Goal: Use online tool/utility: Utilize a website feature to perform a specific function

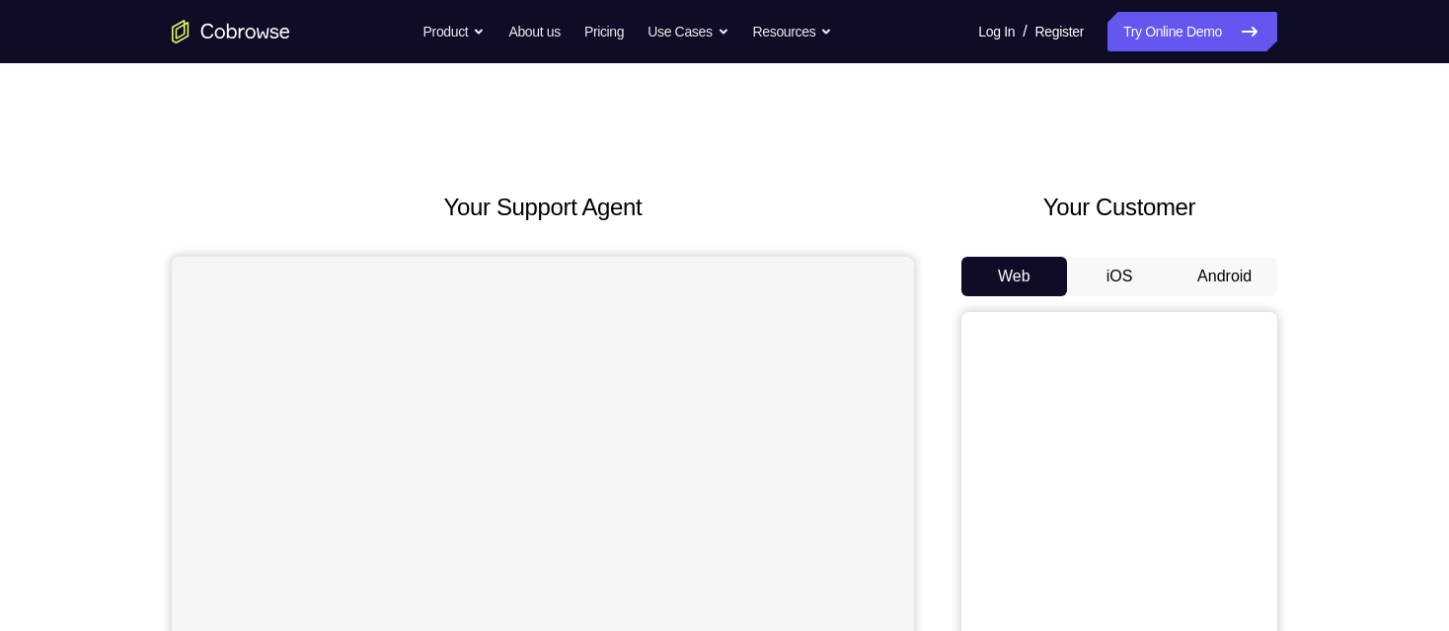
click at [1220, 272] on button "Android" at bounding box center [1225, 276] width 106 height 39
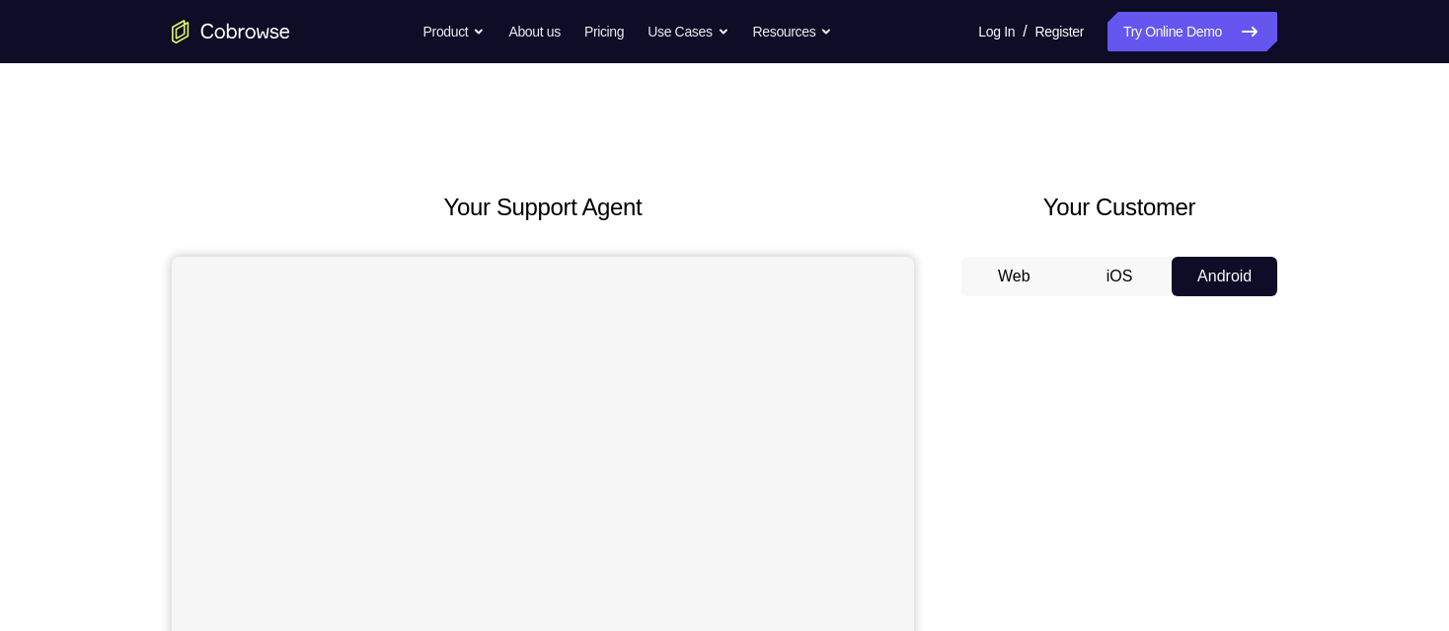
click at [998, 271] on button "Web" at bounding box center [1014, 276] width 106 height 39
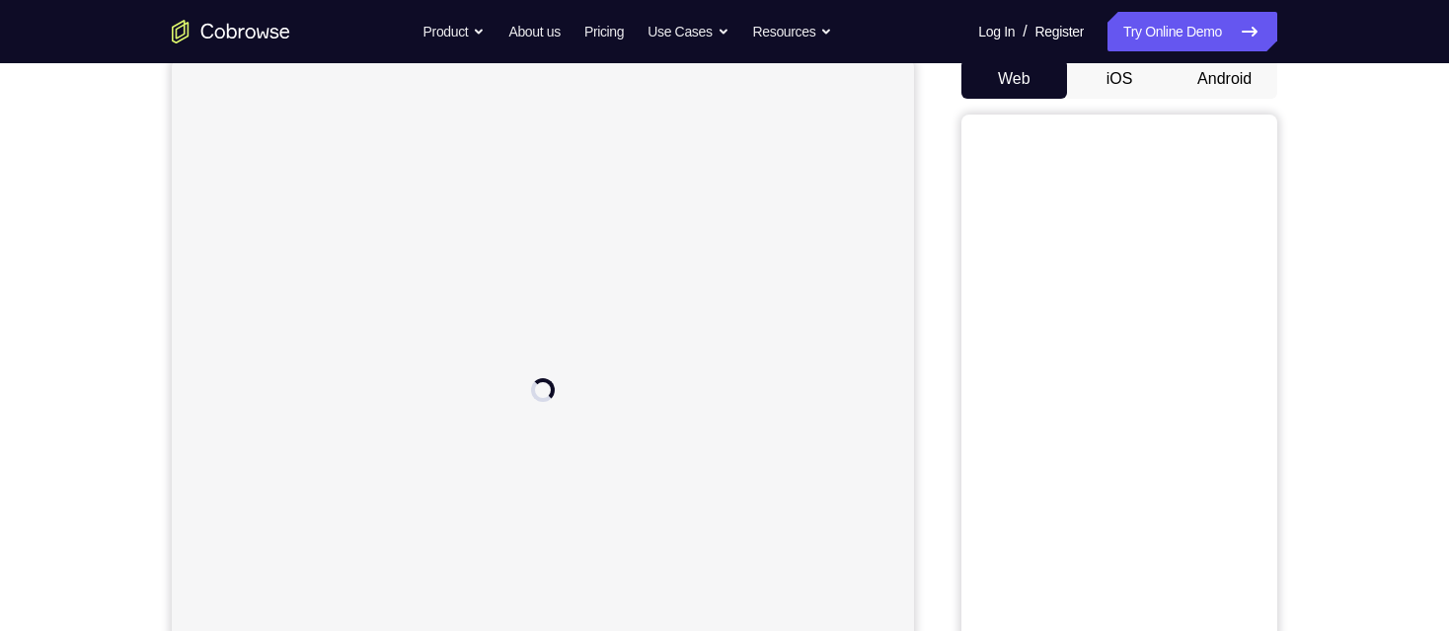
click at [1223, 70] on button "Android" at bounding box center [1225, 78] width 106 height 39
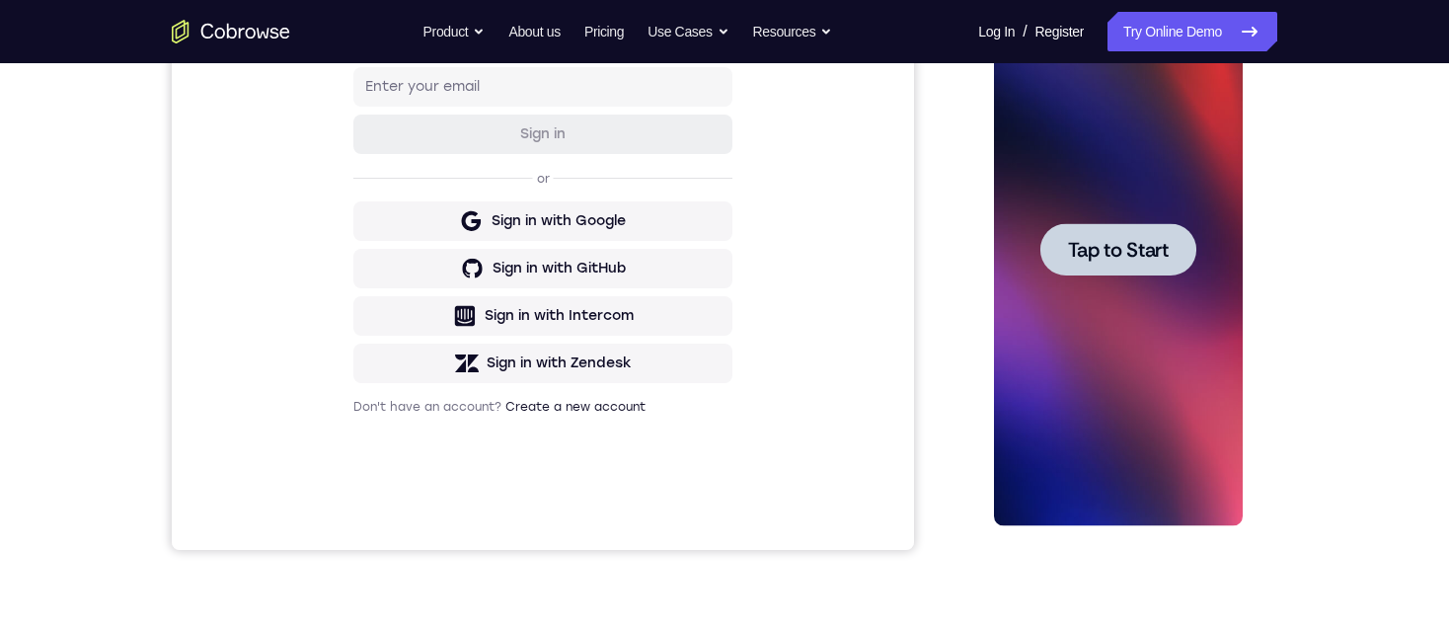
scroll to position [395, 0]
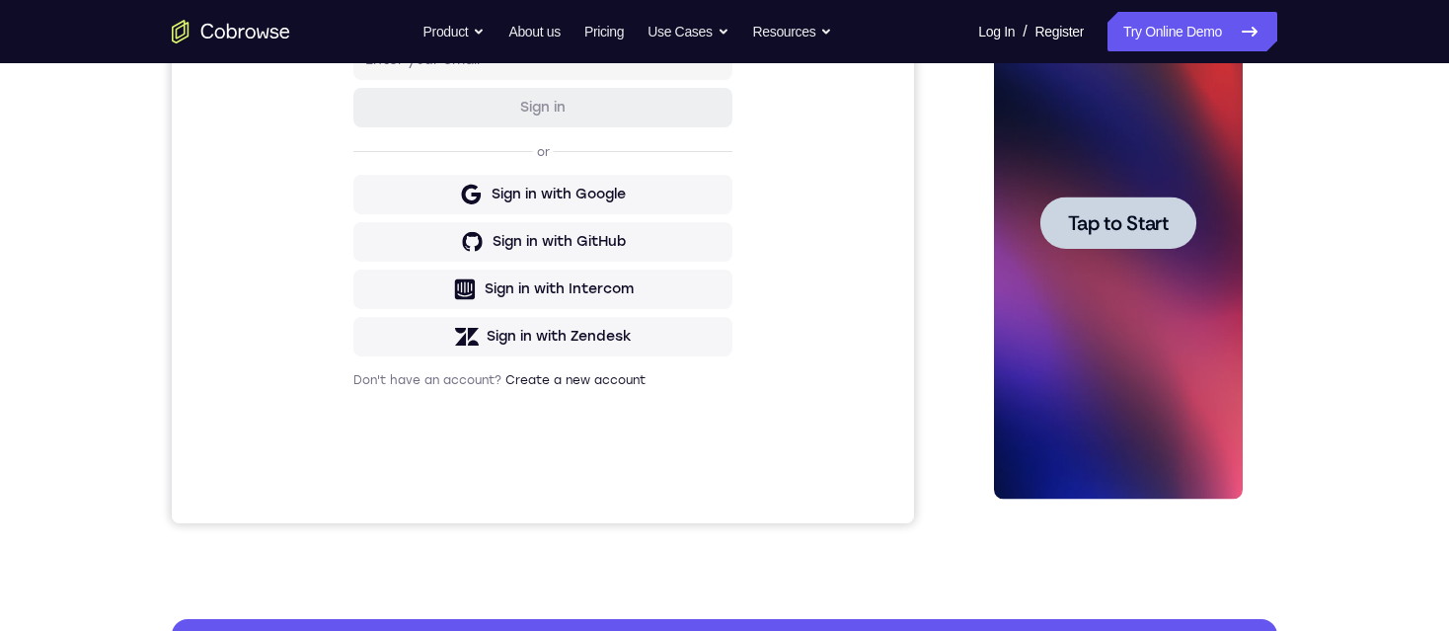
click at [1118, 233] on span "Tap to Start" at bounding box center [1117, 223] width 101 height 20
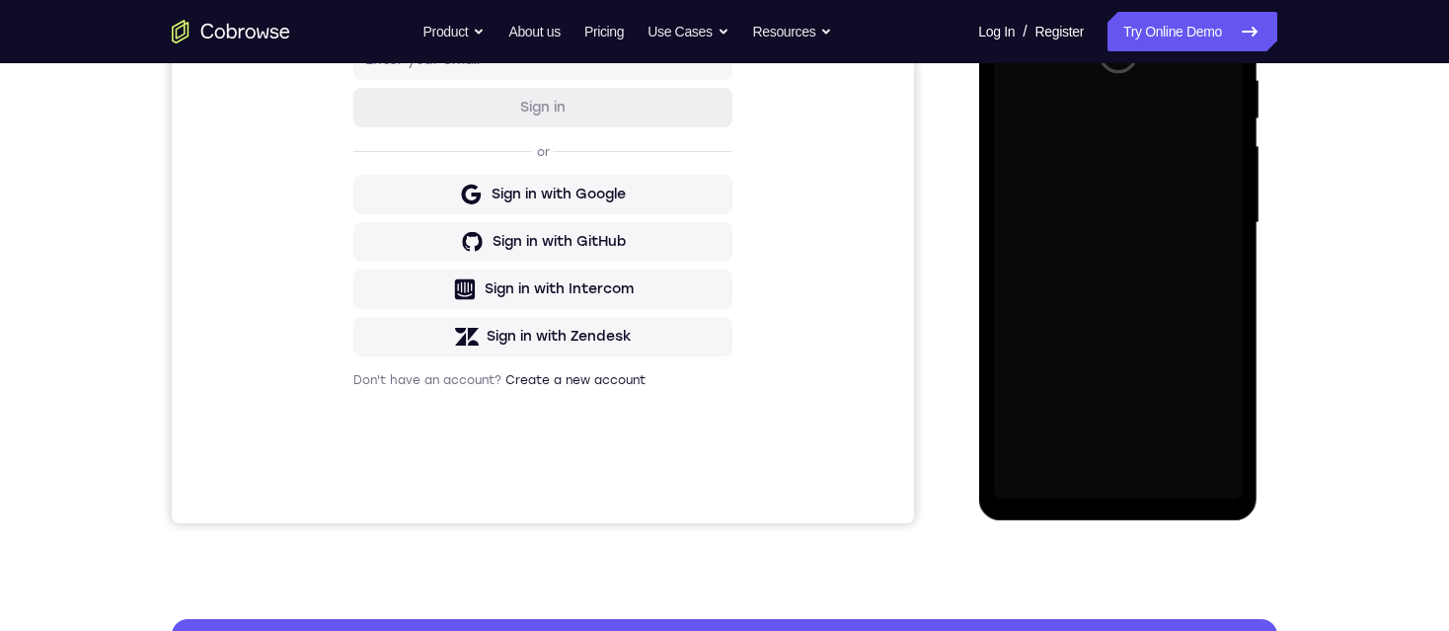
scroll to position [296, 0]
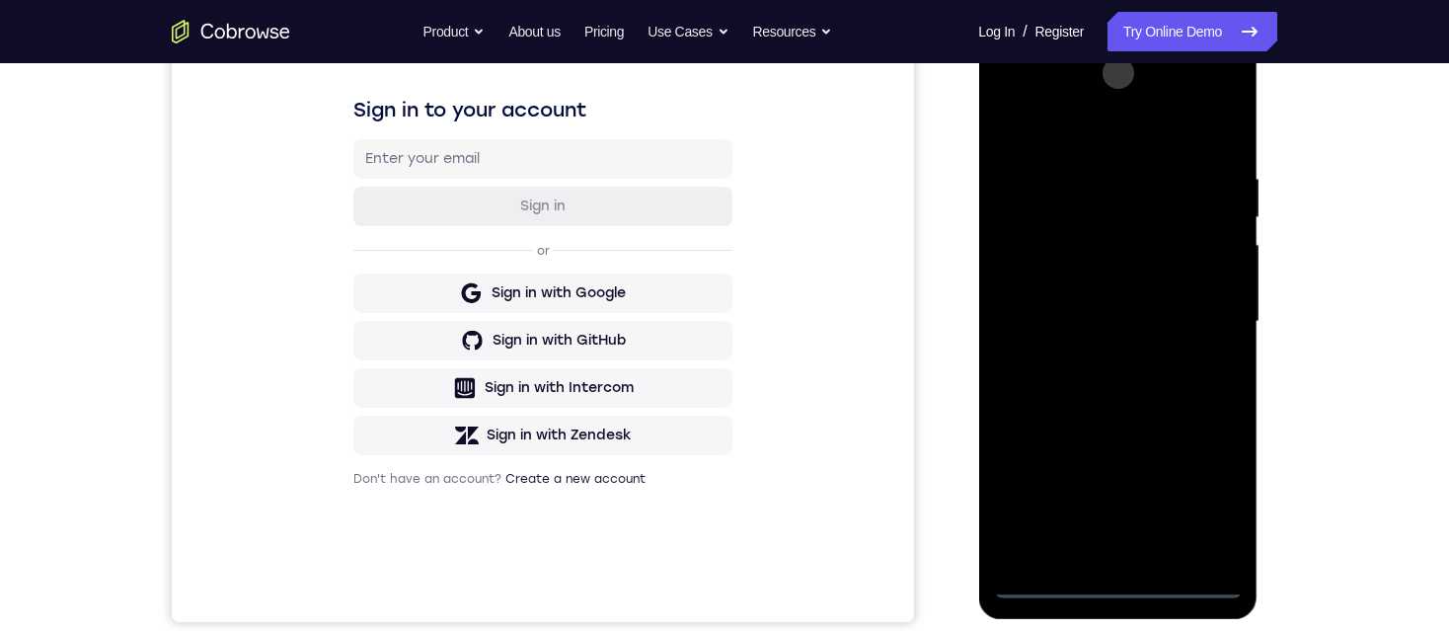
click at [1120, 586] on div at bounding box center [1117, 321] width 249 height 553
click at [1210, 497] on div at bounding box center [1117, 321] width 249 height 553
click at [1091, 146] on div at bounding box center [1117, 321] width 249 height 553
click at [1200, 310] on div at bounding box center [1117, 321] width 249 height 553
click at [1196, 310] on div at bounding box center [1117, 321] width 249 height 553
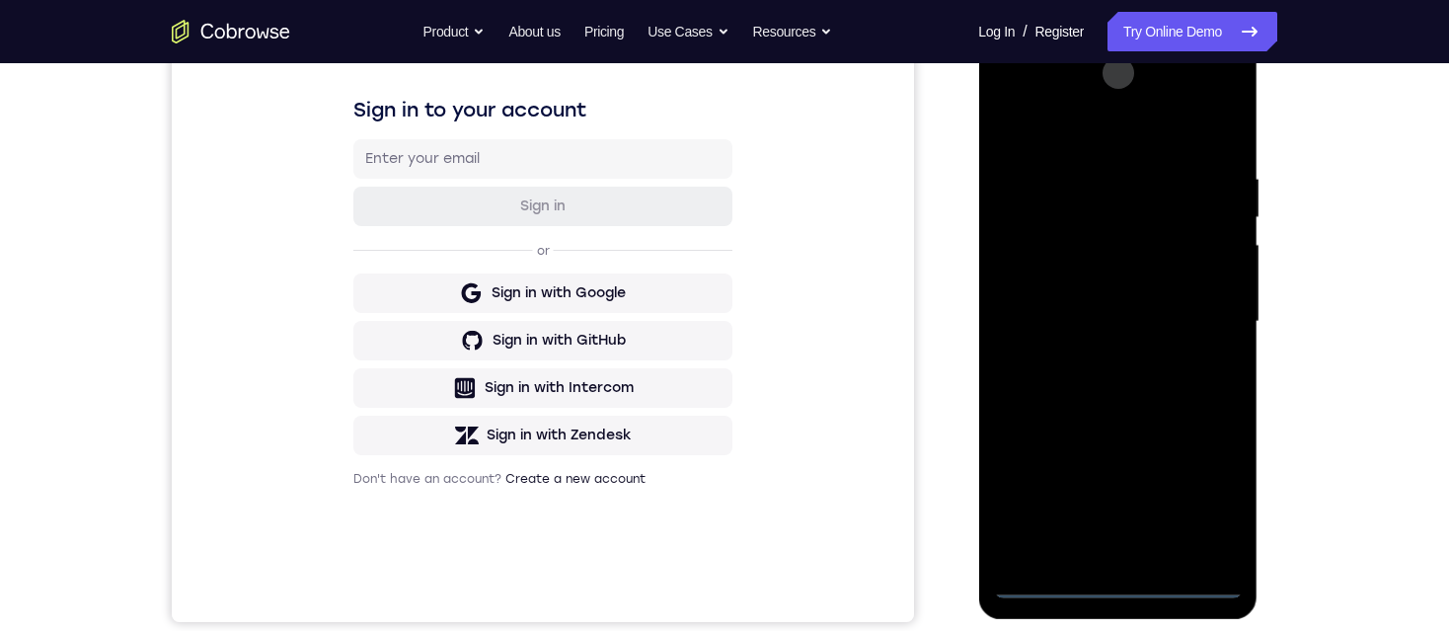
click at [1161, 357] on div at bounding box center [1117, 321] width 249 height 553
click at [1204, 96] on div at bounding box center [1117, 321] width 249 height 553
click at [1078, 159] on div at bounding box center [1117, 321] width 249 height 553
click at [1092, 352] on div at bounding box center [1117, 321] width 249 height 553
click at [1086, 288] on div at bounding box center [1117, 321] width 249 height 553
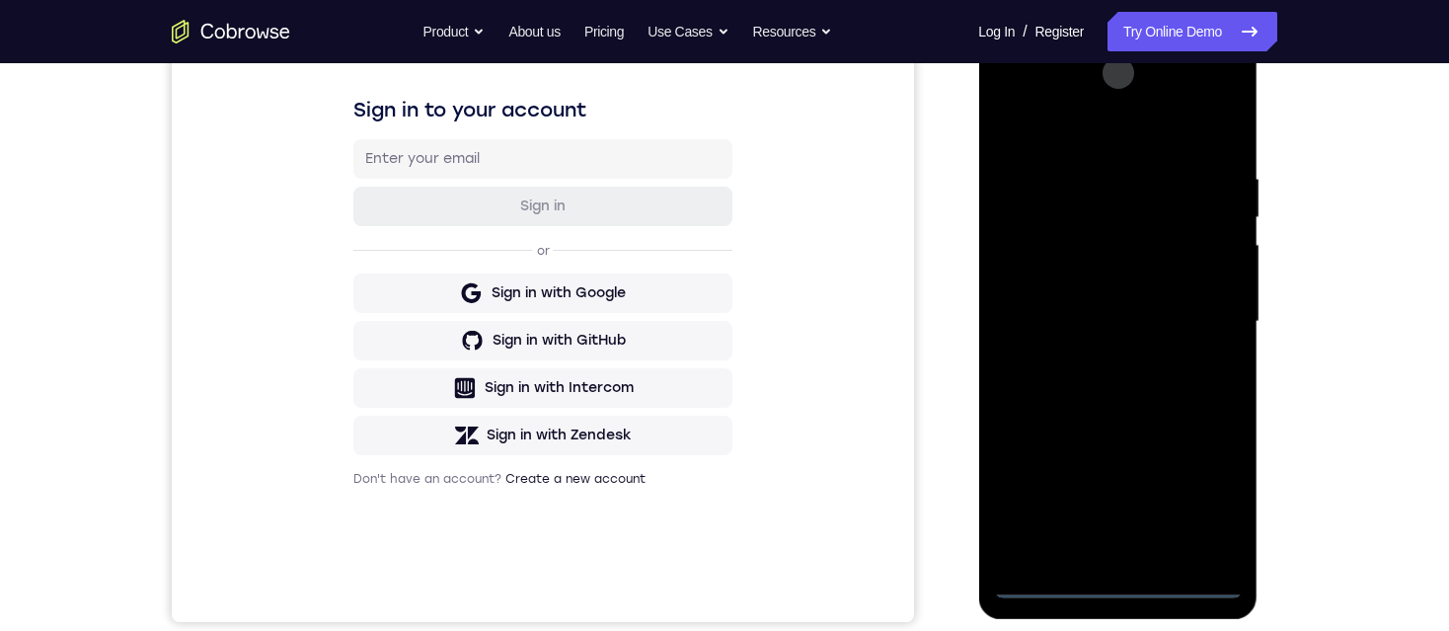
click at [1107, 266] on div at bounding box center [1117, 321] width 249 height 553
click at [1104, 329] on div at bounding box center [1117, 321] width 249 height 553
click at [1138, 389] on div at bounding box center [1117, 321] width 249 height 553
click at [1119, 382] on div at bounding box center [1117, 321] width 249 height 553
click at [1117, 384] on div at bounding box center [1117, 321] width 249 height 553
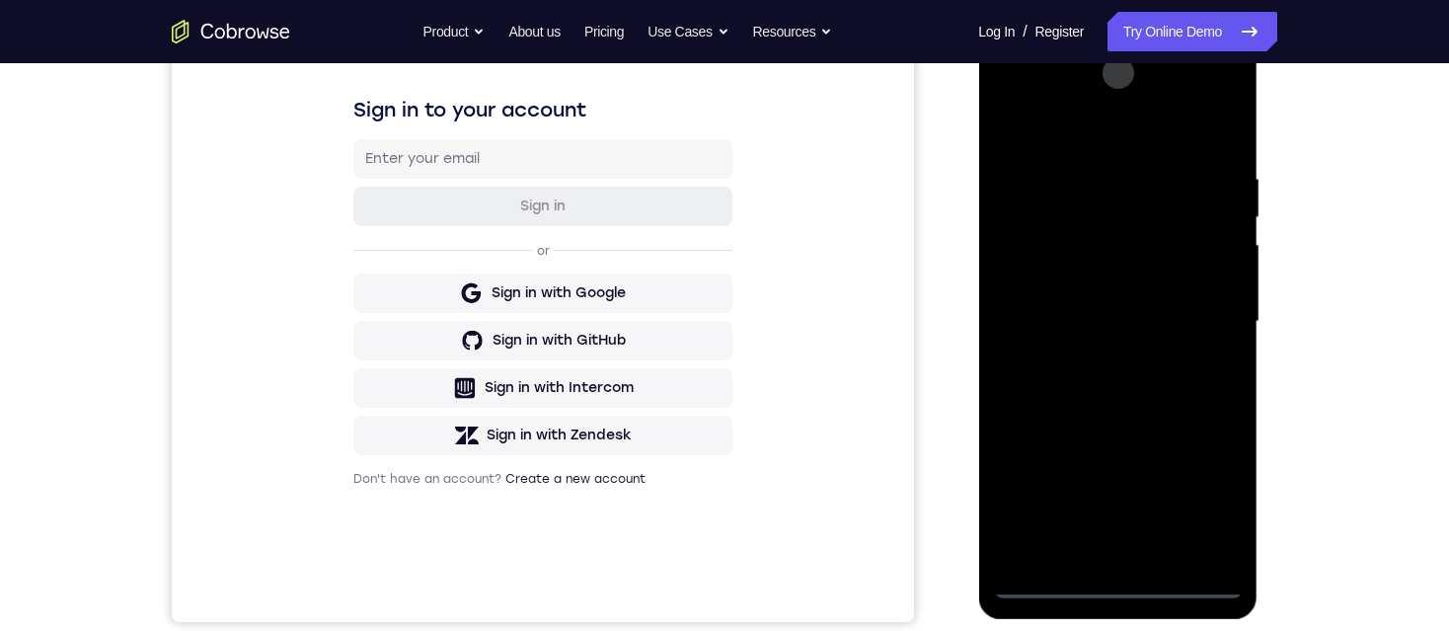
click at [1201, 88] on div at bounding box center [1117, 321] width 249 height 553
click at [1038, 92] on div at bounding box center [1117, 321] width 249 height 553
click at [1105, 223] on div at bounding box center [1117, 321] width 249 height 553
click at [1052, 284] on div at bounding box center [1117, 321] width 249 height 553
click at [1073, 281] on div at bounding box center [1117, 321] width 249 height 553
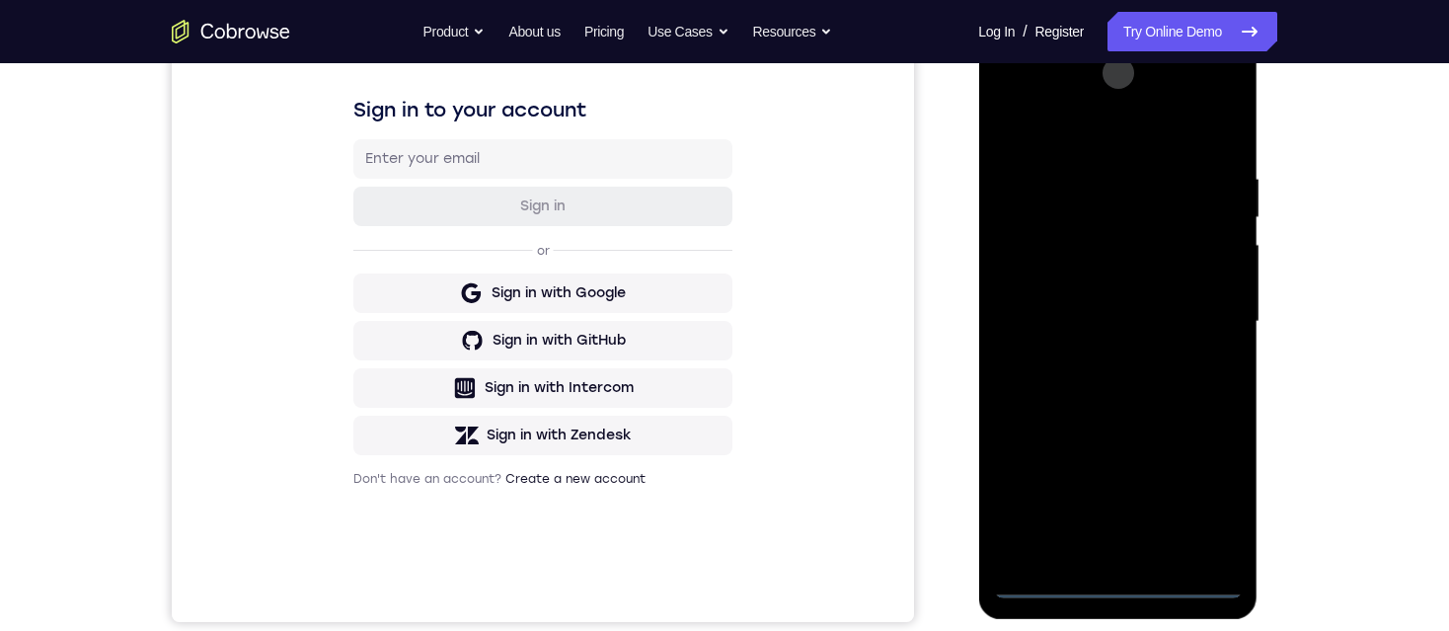
click at [1075, 339] on div at bounding box center [1117, 321] width 249 height 553
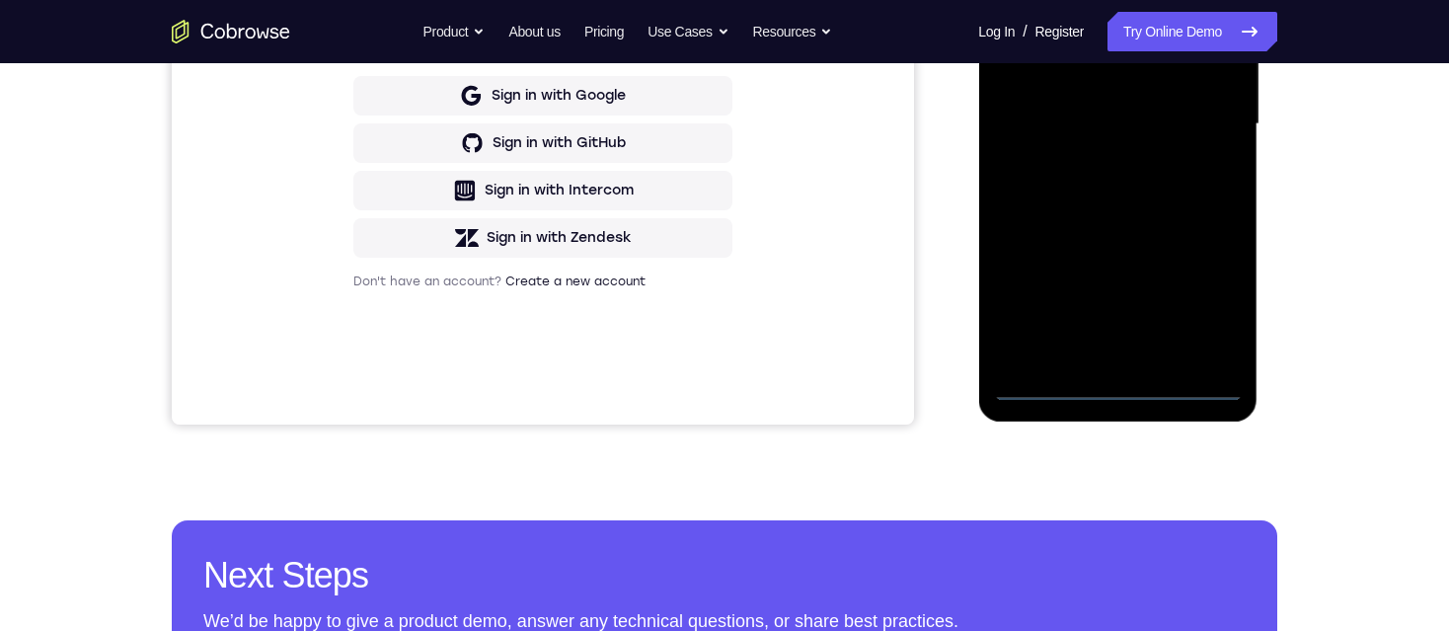
drag, startPoint x: 1093, startPoint y: 317, endPoint x: 1070, endPoint y: 178, distance: 141.0
click at [1070, 178] on div at bounding box center [1117, 124] width 249 height 553
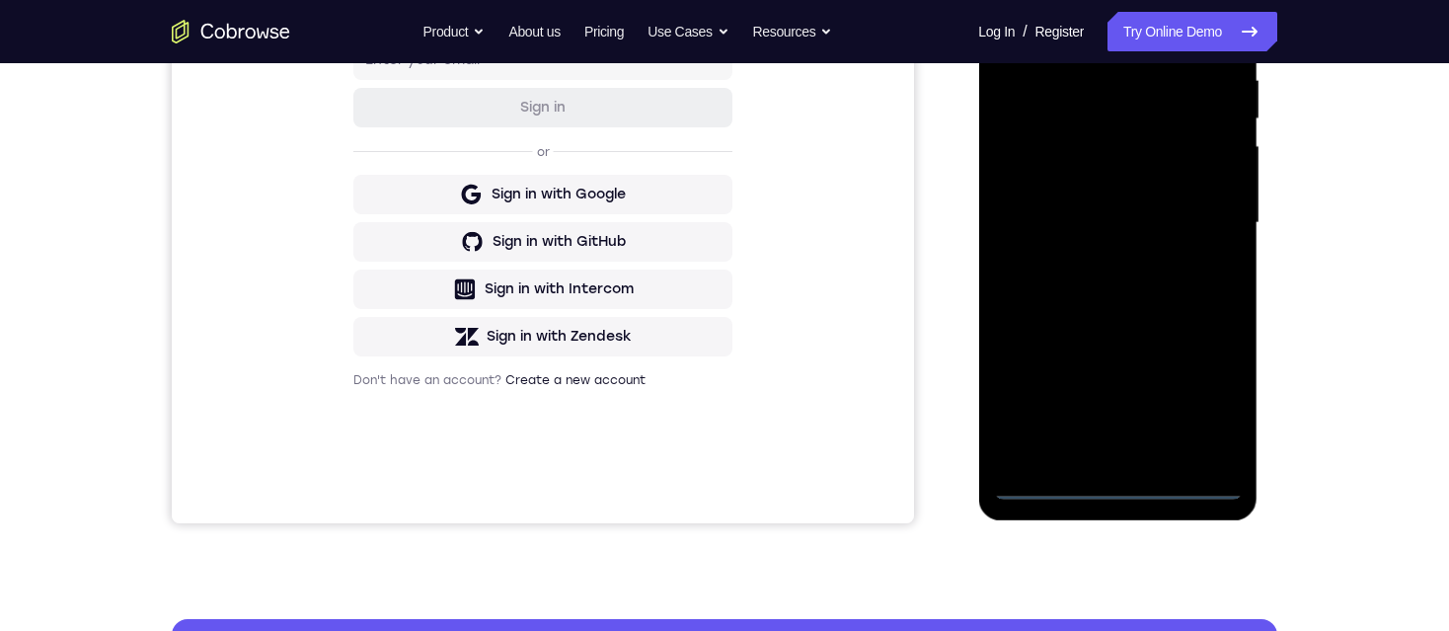
click at [1198, 297] on div at bounding box center [1117, 223] width 249 height 553
click at [1189, 297] on div at bounding box center [1117, 223] width 249 height 553
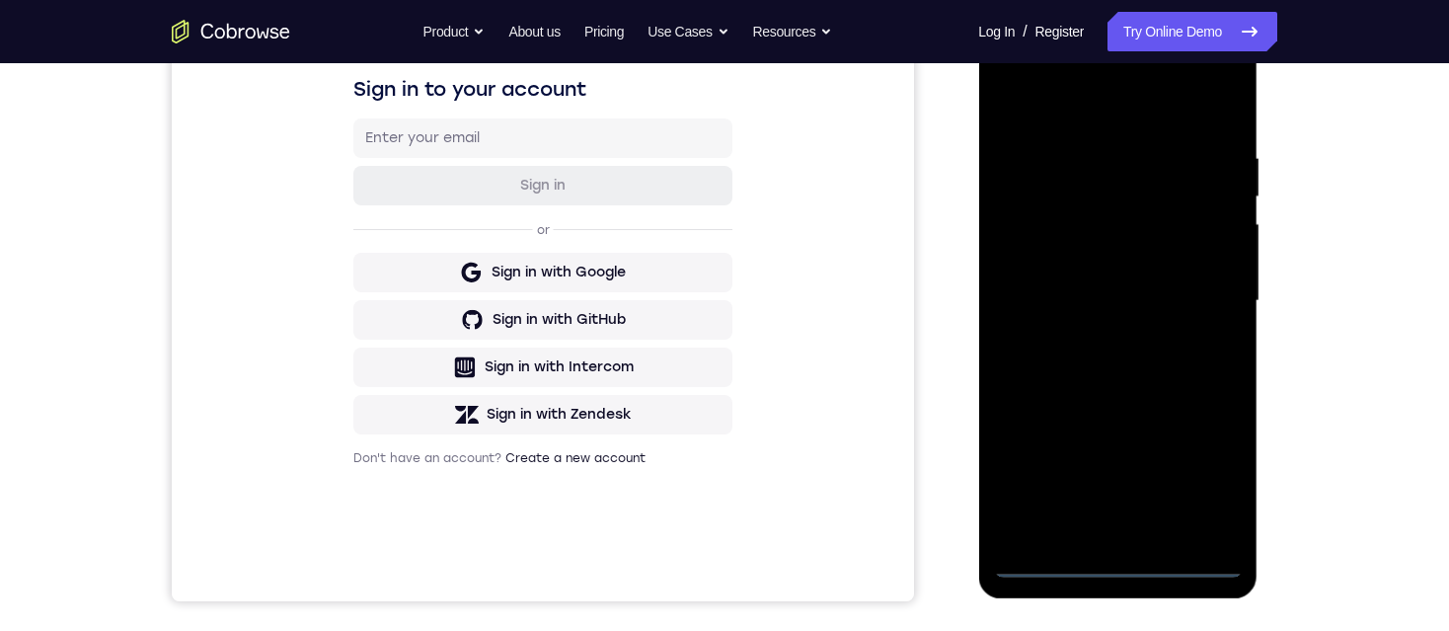
scroll to position [296, 0]
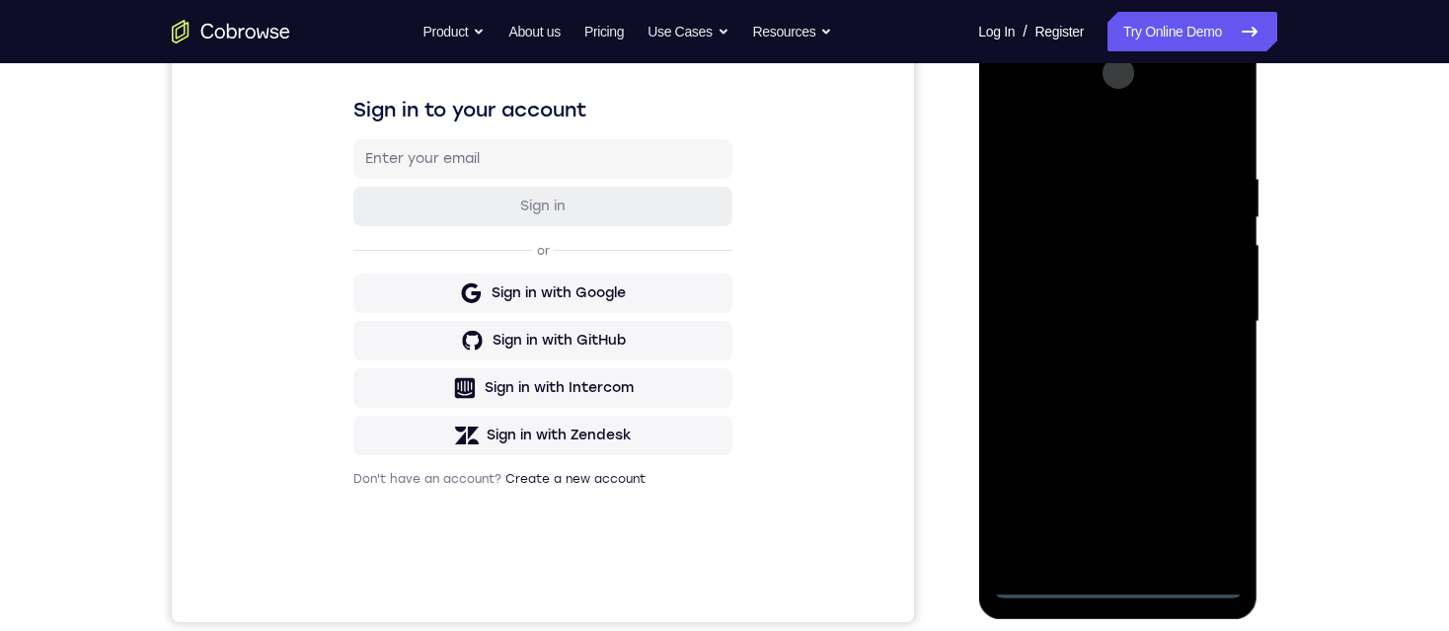
click at [1173, 398] on div at bounding box center [1117, 321] width 249 height 553
click at [1173, 396] on div at bounding box center [1117, 321] width 249 height 553
click at [1046, 578] on div at bounding box center [1117, 321] width 249 height 553
click at [1038, 581] on div at bounding box center [1117, 321] width 249 height 553
click at [1042, 581] on div at bounding box center [1117, 321] width 249 height 553
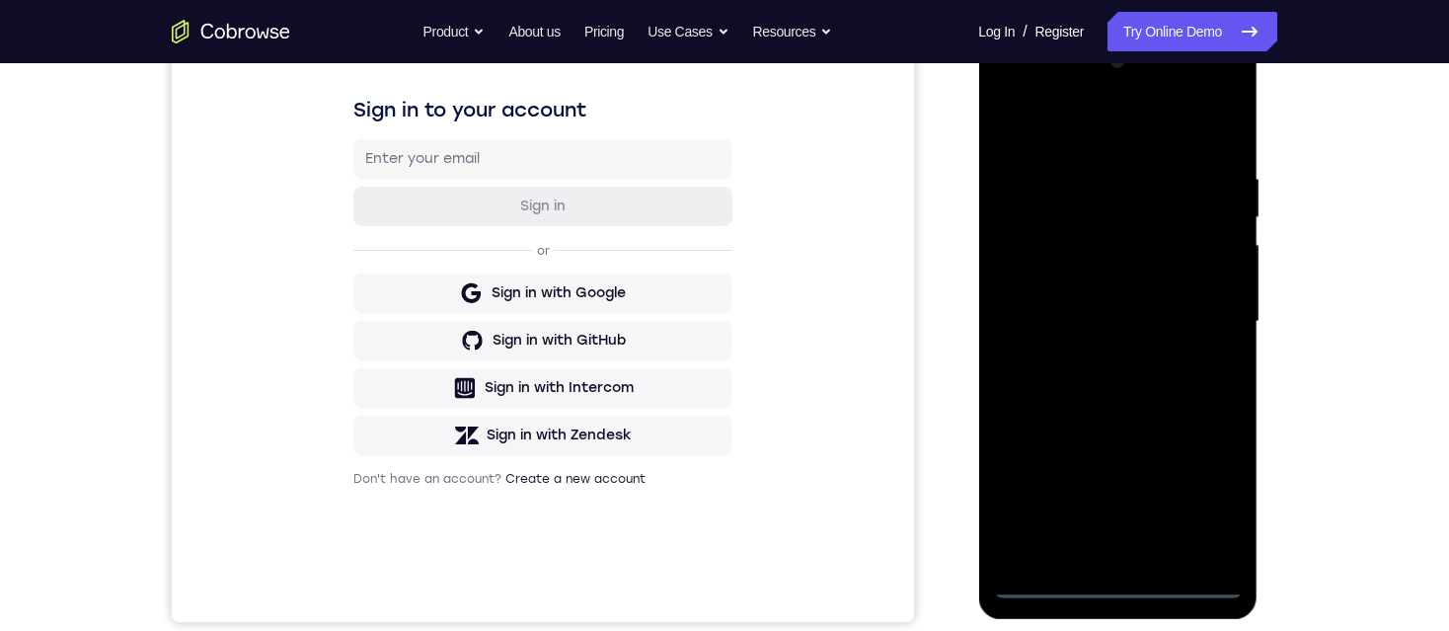
click at [1199, 93] on div at bounding box center [1117, 321] width 249 height 553
click at [1198, 88] on div at bounding box center [1117, 321] width 249 height 553
click at [1115, 212] on div at bounding box center [1117, 321] width 249 height 553
click at [1194, 498] on div at bounding box center [1117, 321] width 249 height 553
click at [1203, 93] on div at bounding box center [1117, 321] width 249 height 553
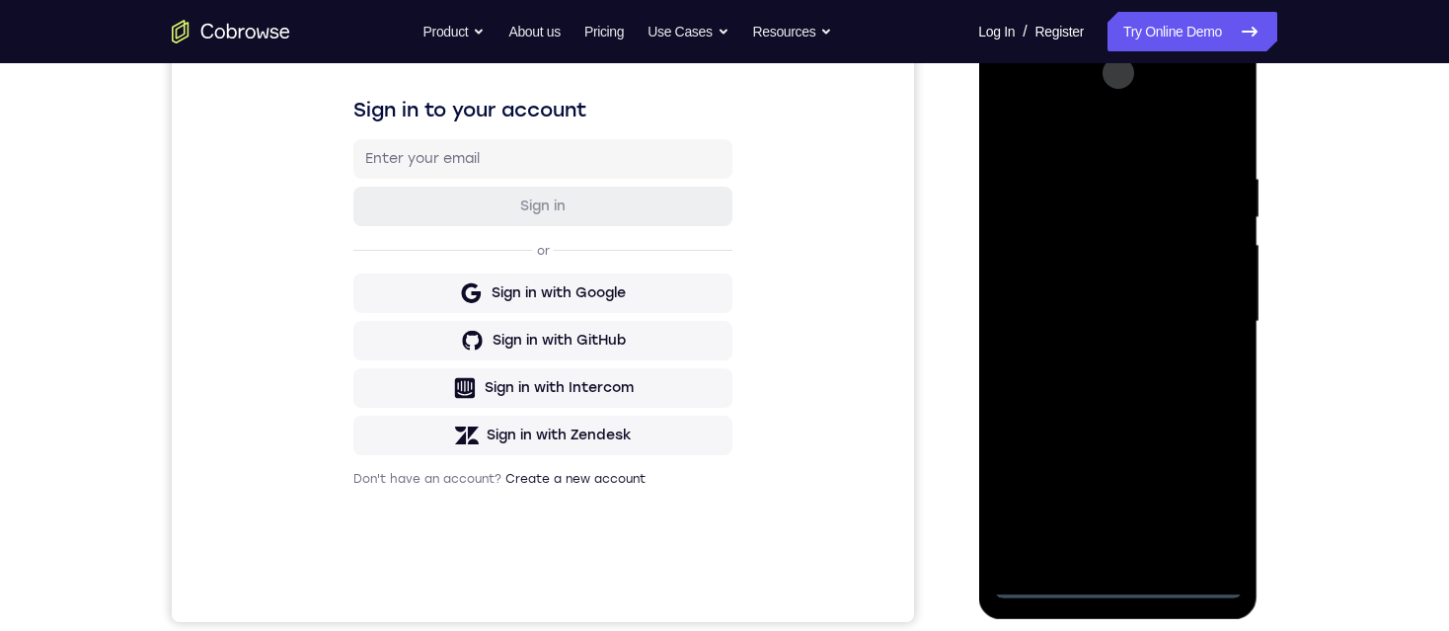
click at [1086, 206] on div at bounding box center [1117, 321] width 249 height 553
click at [1090, 206] on div at bounding box center [1117, 321] width 249 height 553
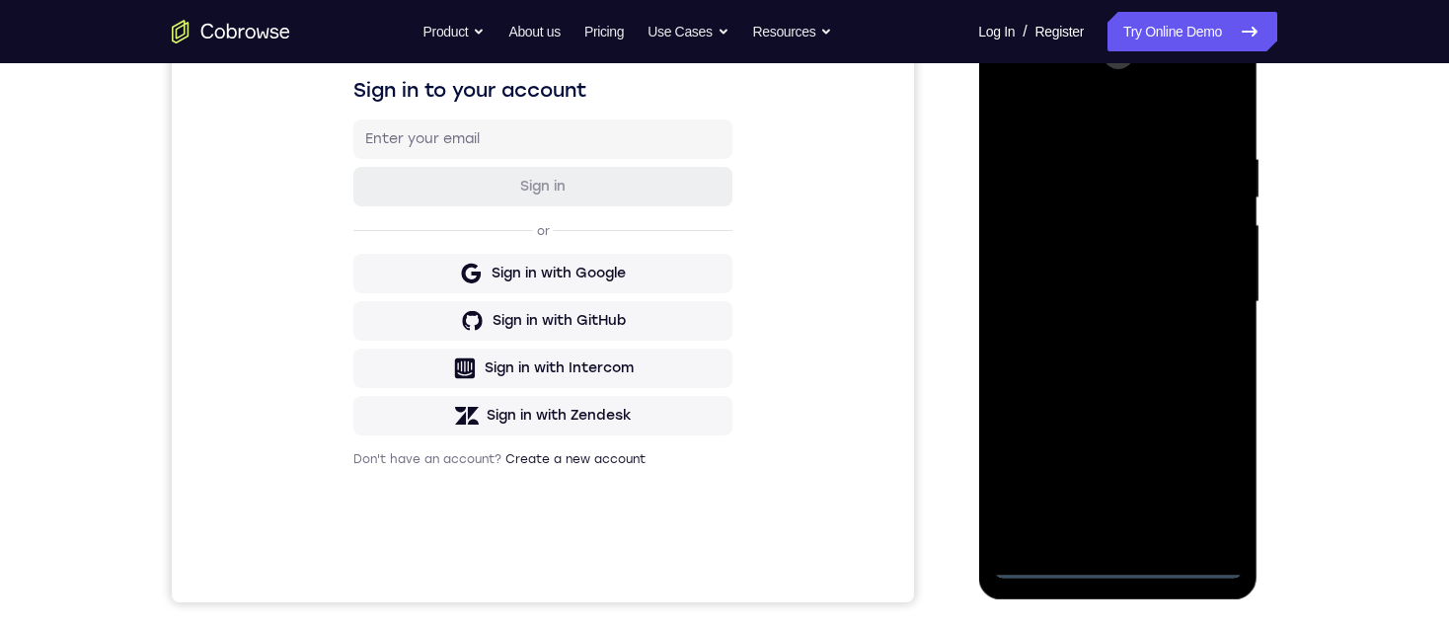
scroll to position [197, 0]
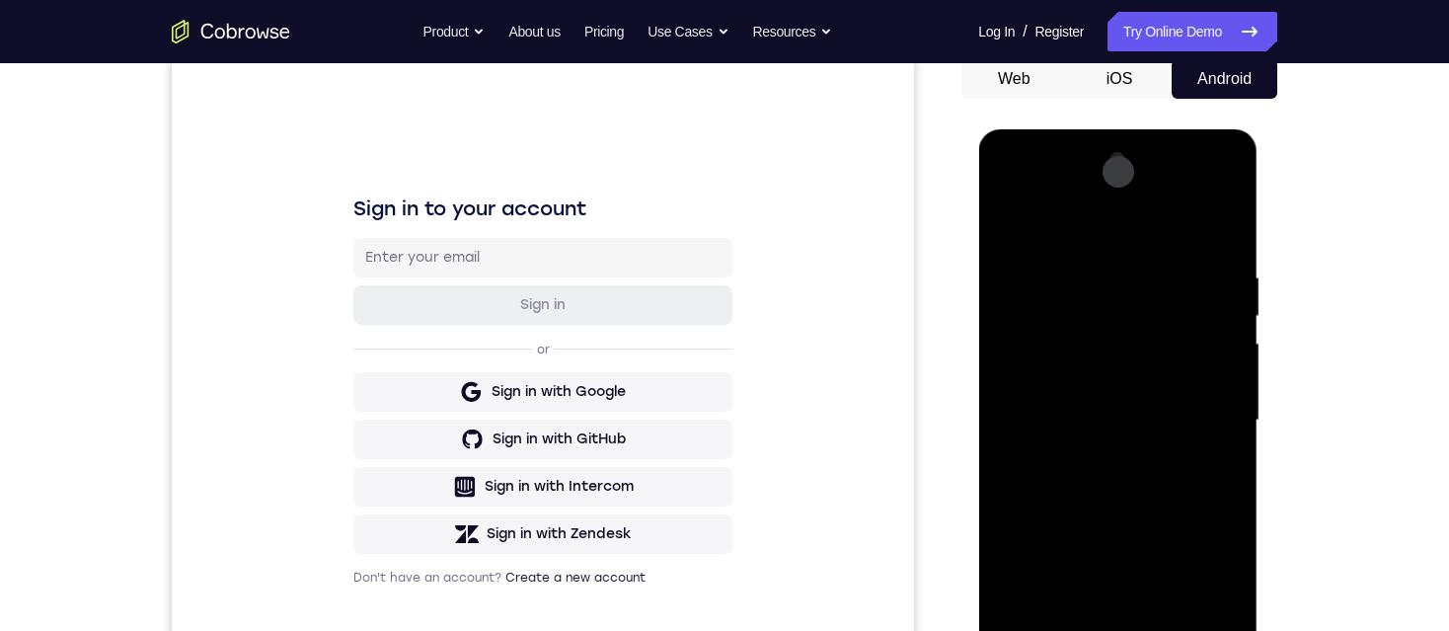
click at [1203, 193] on div at bounding box center [1117, 420] width 249 height 553
click at [1132, 345] on div at bounding box center [1117, 420] width 249 height 553
click at [1078, 194] on div at bounding box center [1117, 420] width 249 height 553
click at [1093, 405] on div at bounding box center [1117, 420] width 249 height 553
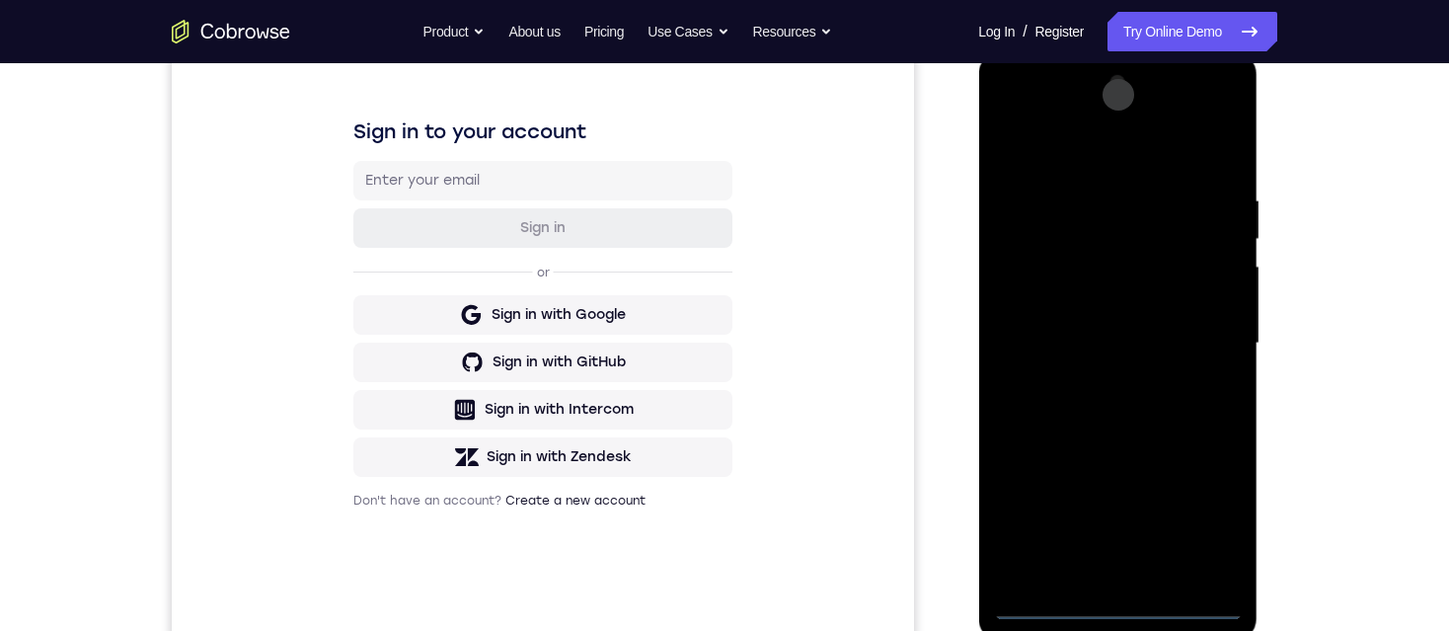
scroll to position [296, 0]
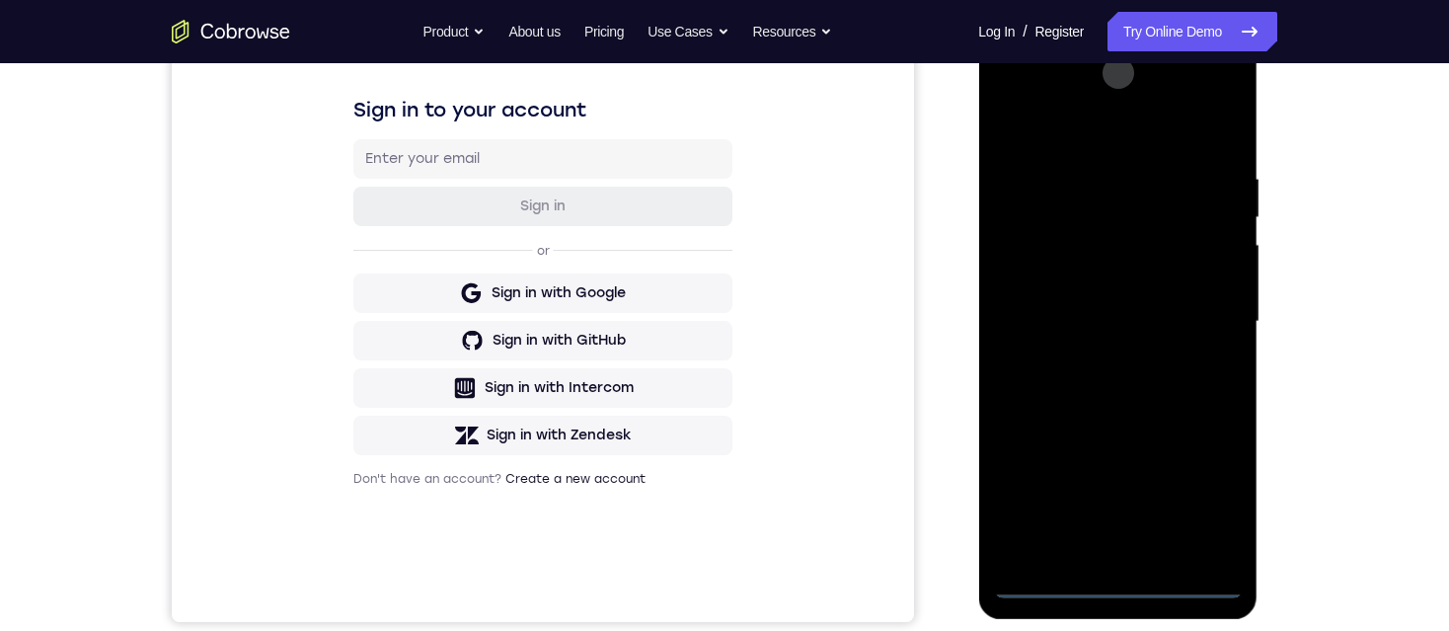
click at [1195, 137] on div at bounding box center [1117, 321] width 249 height 553
click at [1121, 179] on div at bounding box center [1117, 321] width 249 height 553
click at [1035, 245] on div at bounding box center [1117, 321] width 249 height 553
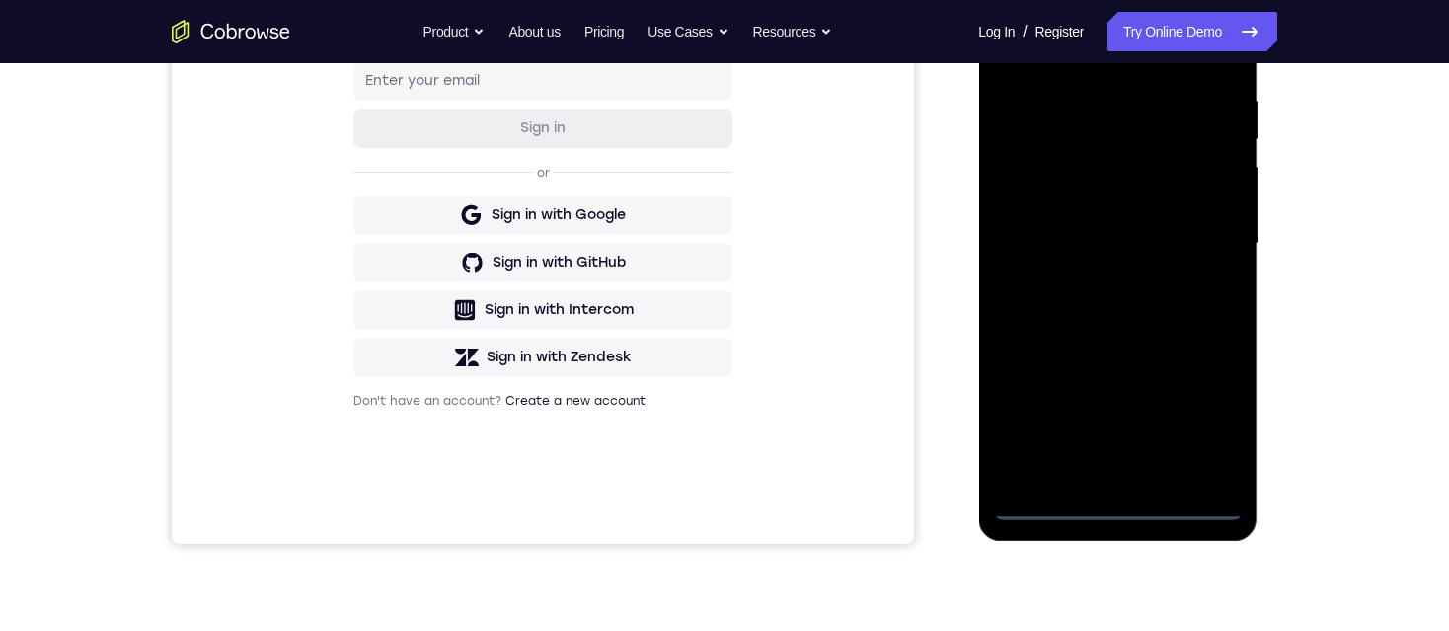
scroll to position [395, 0]
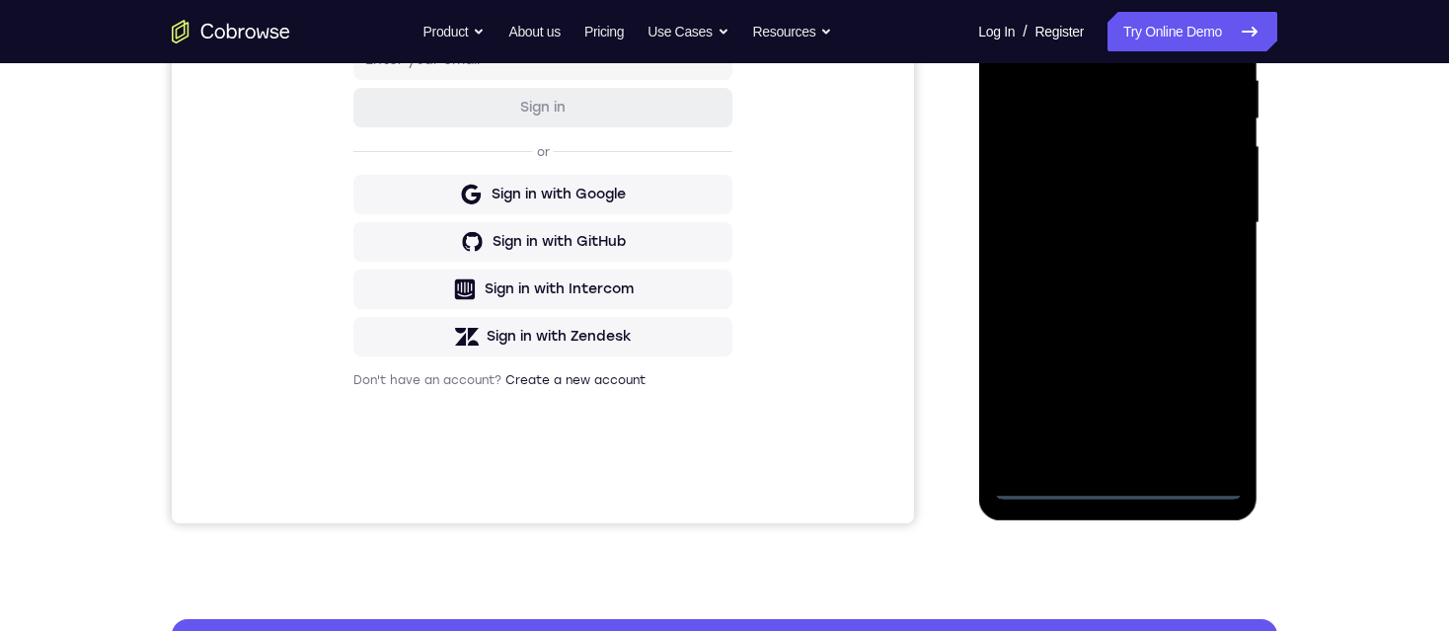
drag, startPoint x: 1092, startPoint y: 303, endPoint x: 1084, endPoint y: 176, distance: 127.6
click at [1084, 176] on div at bounding box center [1117, 223] width 249 height 553
drag, startPoint x: 1090, startPoint y: 250, endPoint x: 1096, endPoint y: 189, distance: 60.5
click at [1096, 189] on div at bounding box center [1117, 223] width 249 height 553
drag, startPoint x: 1114, startPoint y: 293, endPoint x: 1128, endPoint y: 198, distance: 95.7
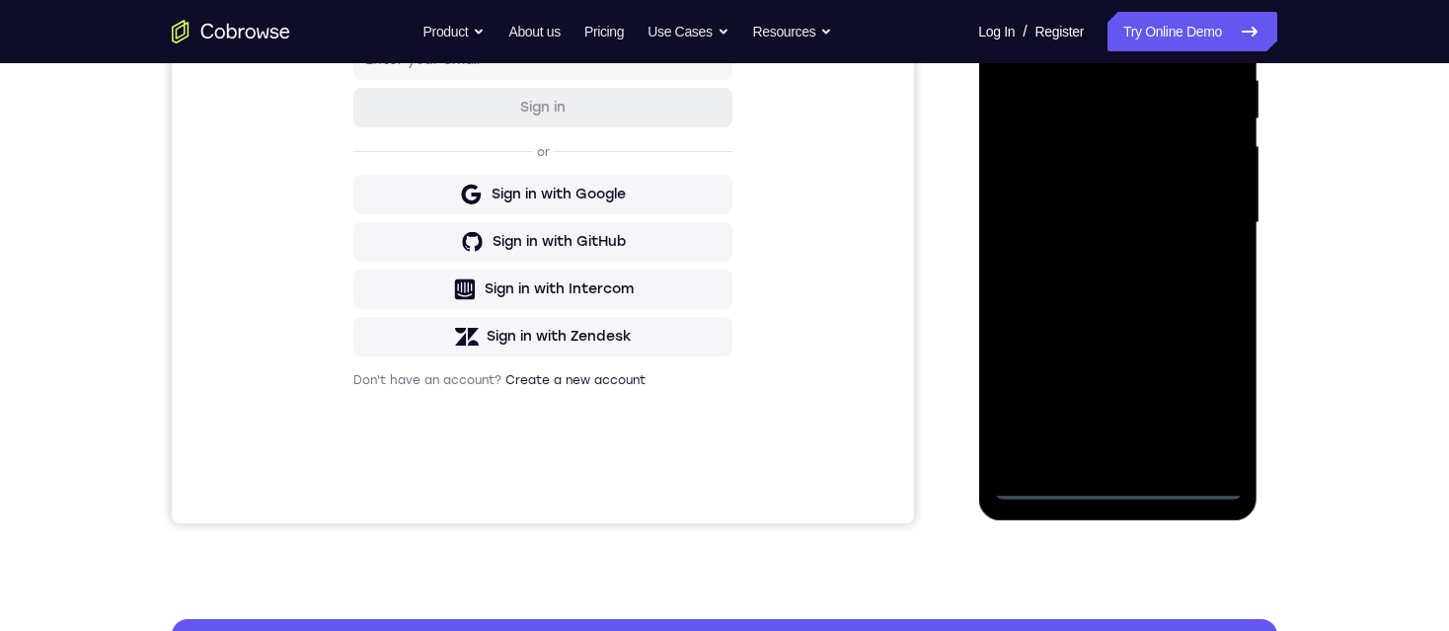
click at [1128, 199] on div at bounding box center [1117, 223] width 249 height 553
drag, startPoint x: 1126, startPoint y: 276, endPoint x: 1131, endPoint y: 208, distance: 68.3
click at [1131, 208] on div at bounding box center [1117, 223] width 249 height 553
drag, startPoint x: 1117, startPoint y: 272, endPoint x: 1117, endPoint y: 200, distance: 72.0
click at [1117, 200] on div at bounding box center [1117, 223] width 249 height 553
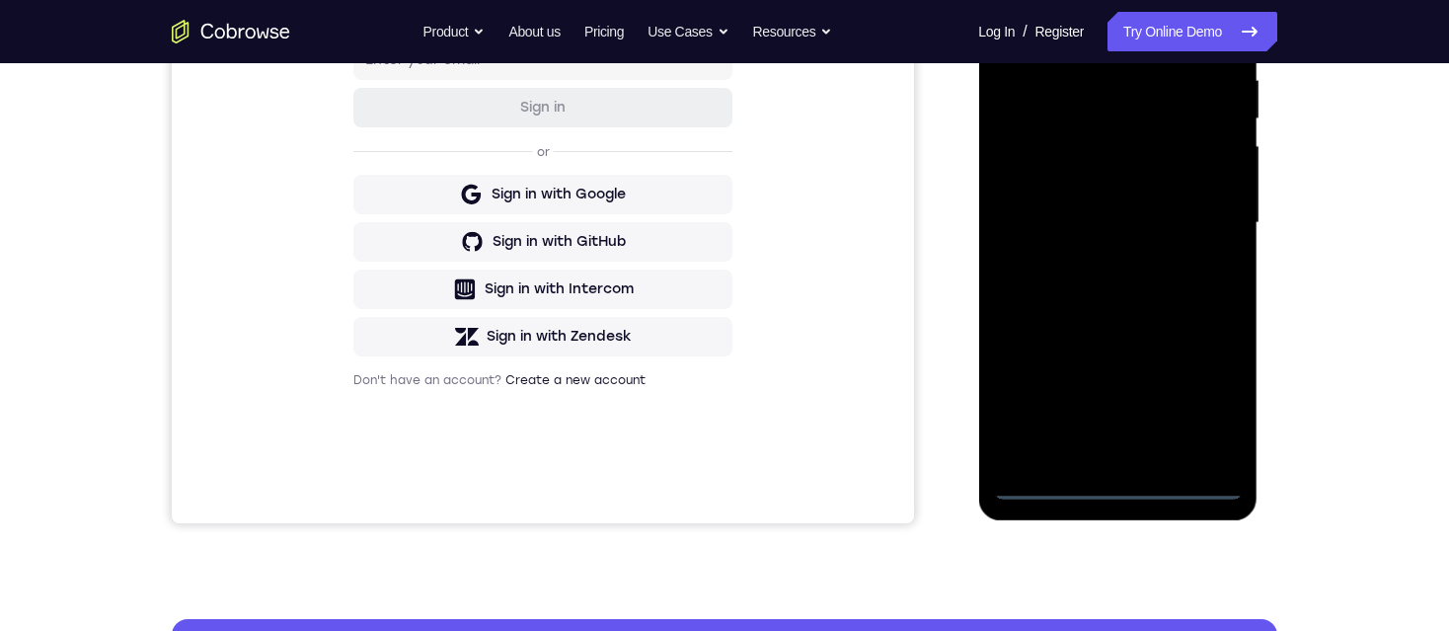
click at [1143, 352] on div at bounding box center [1117, 223] width 249 height 553
click at [1136, 345] on div at bounding box center [1117, 223] width 249 height 553
click at [1197, 426] on div at bounding box center [1117, 223] width 249 height 553
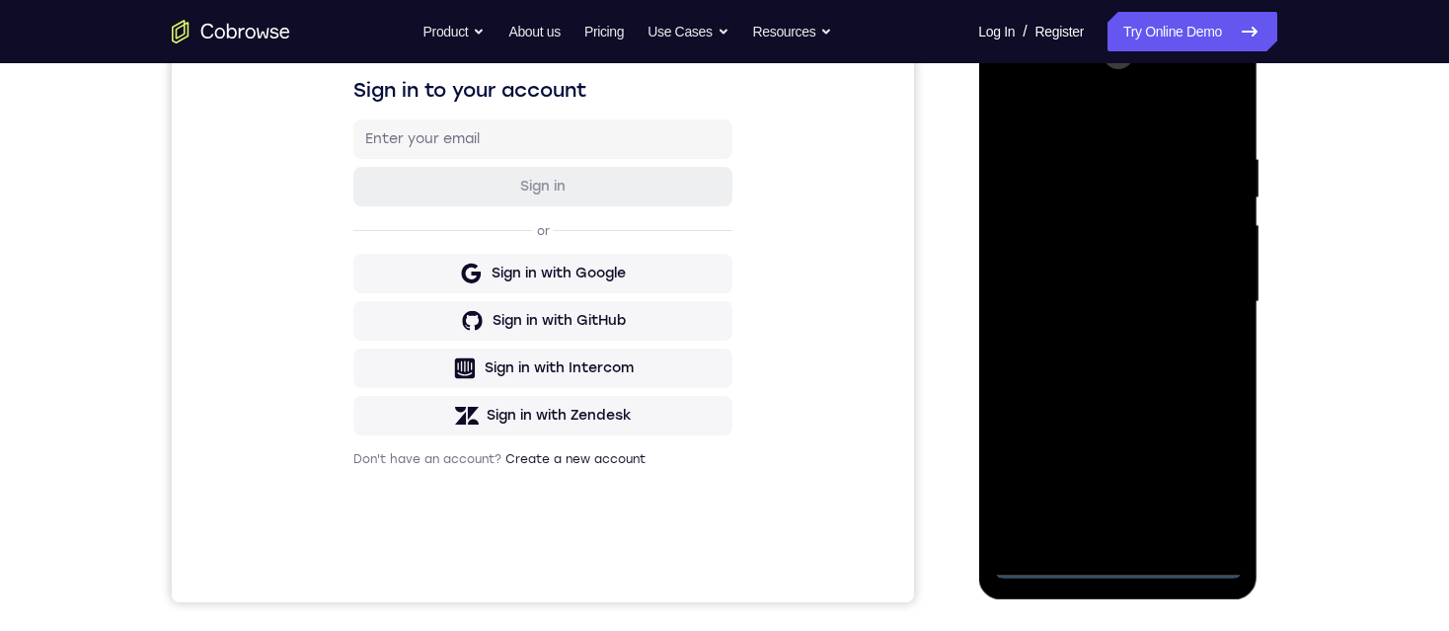
scroll to position [296, 0]
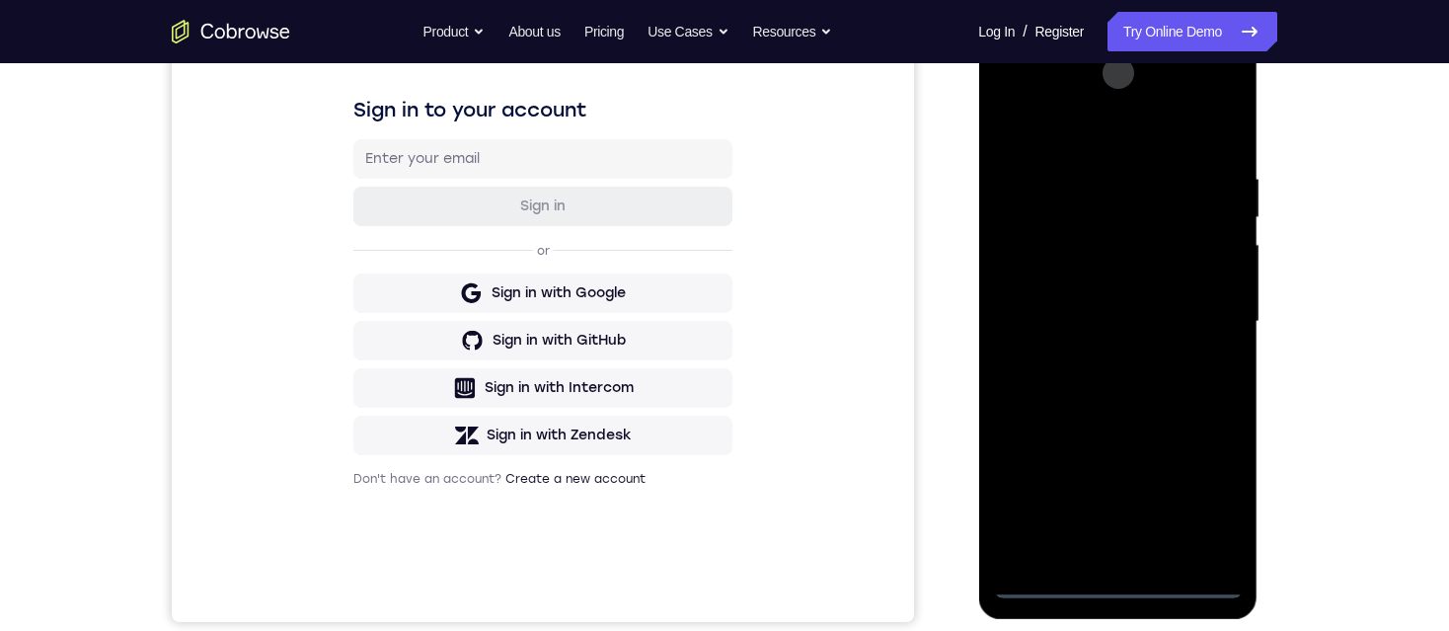
click at [1192, 91] on div at bounding box center [1117, 321] width 249 height 553
click at [1097, 277] on div at bounding box center [1117, 321] width 249 height 553
drag, startPoint x: 1074, startPoint y: 422, endPoint x: 1080, endPoint y: 339, distance: 84.1
click at [1080, 339] on div at bounding box center [1117, 321] width 249 height 553
drag, startPoint x: 1132, startPoint y: 370, endPoint x: 1127, endPoint y: 264, distance: 106.7
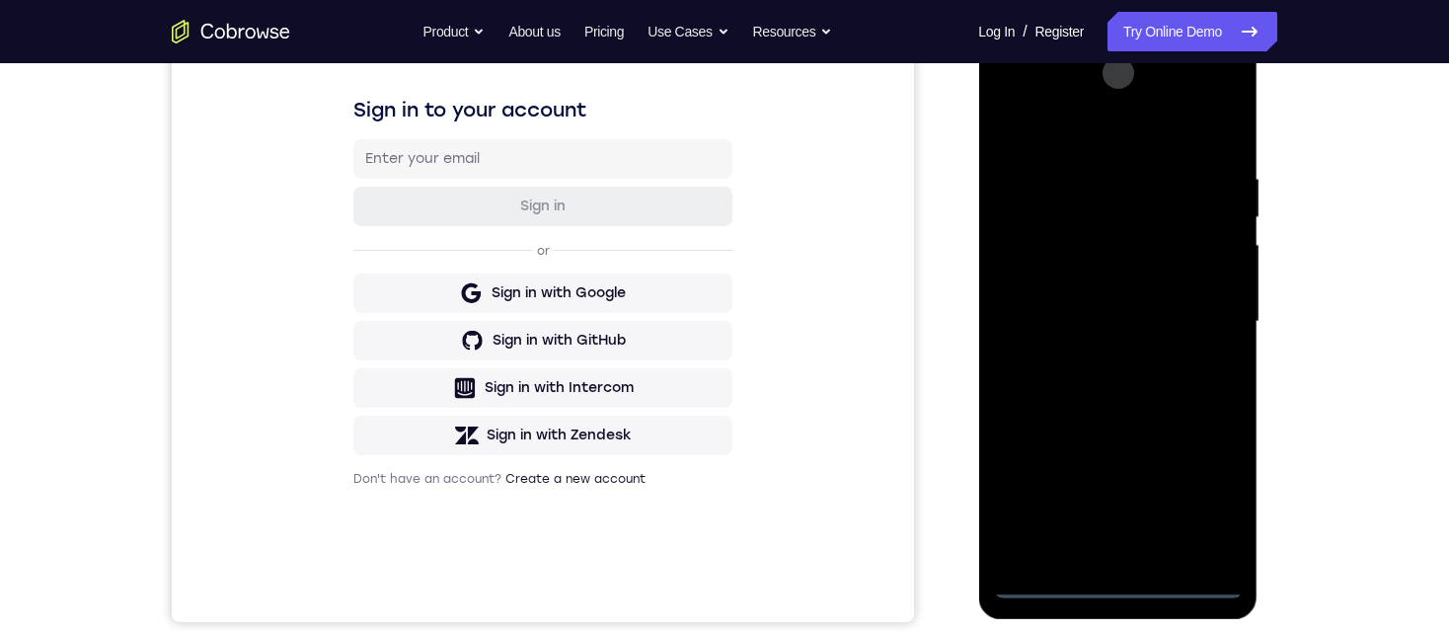
click at [1127, 264] on div at bounding box center [1117, 321] width 249 height 553
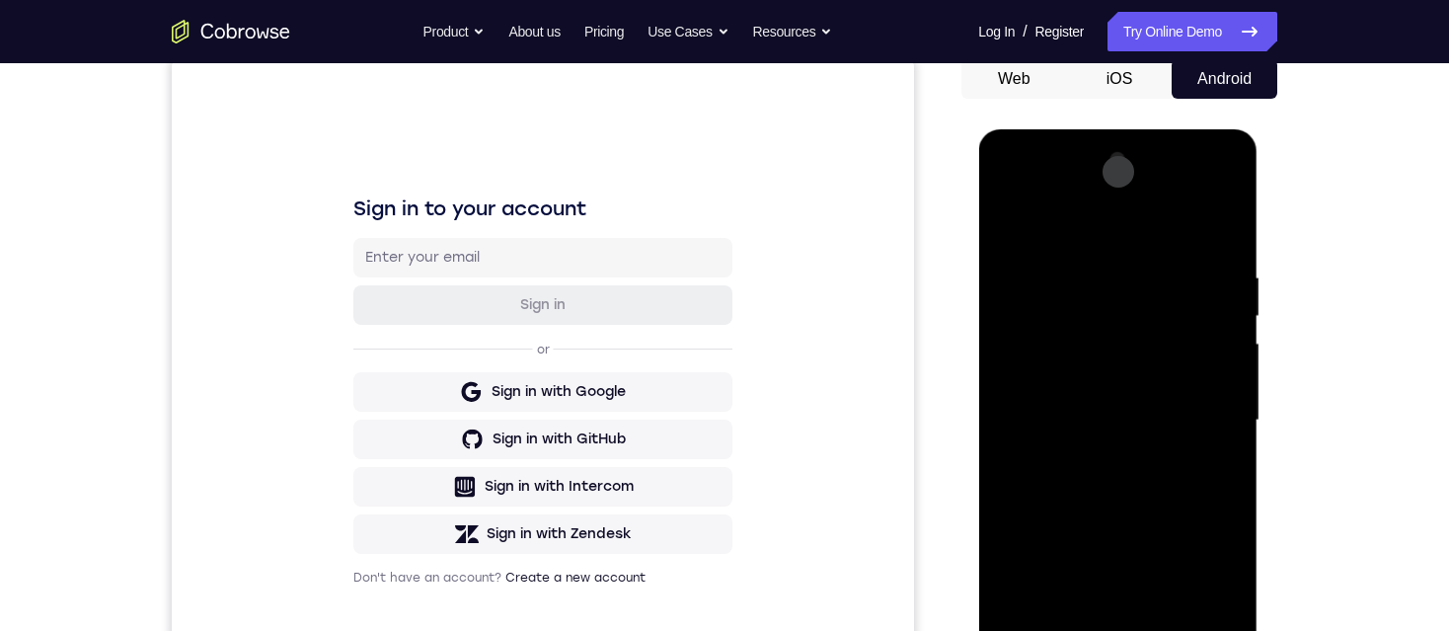
click at [1220, 191] on div at bounding box center [1117, 420] width 249 height 553
click at [1134, 352] on div at bounding box center [1117, 420] width 249 height 553
click at [1218, 180] on div at bounding box center [1117, 420] width 249 height 553
click at [1220, 183] on div at bounding box center [1117, 420] width 249 height 553
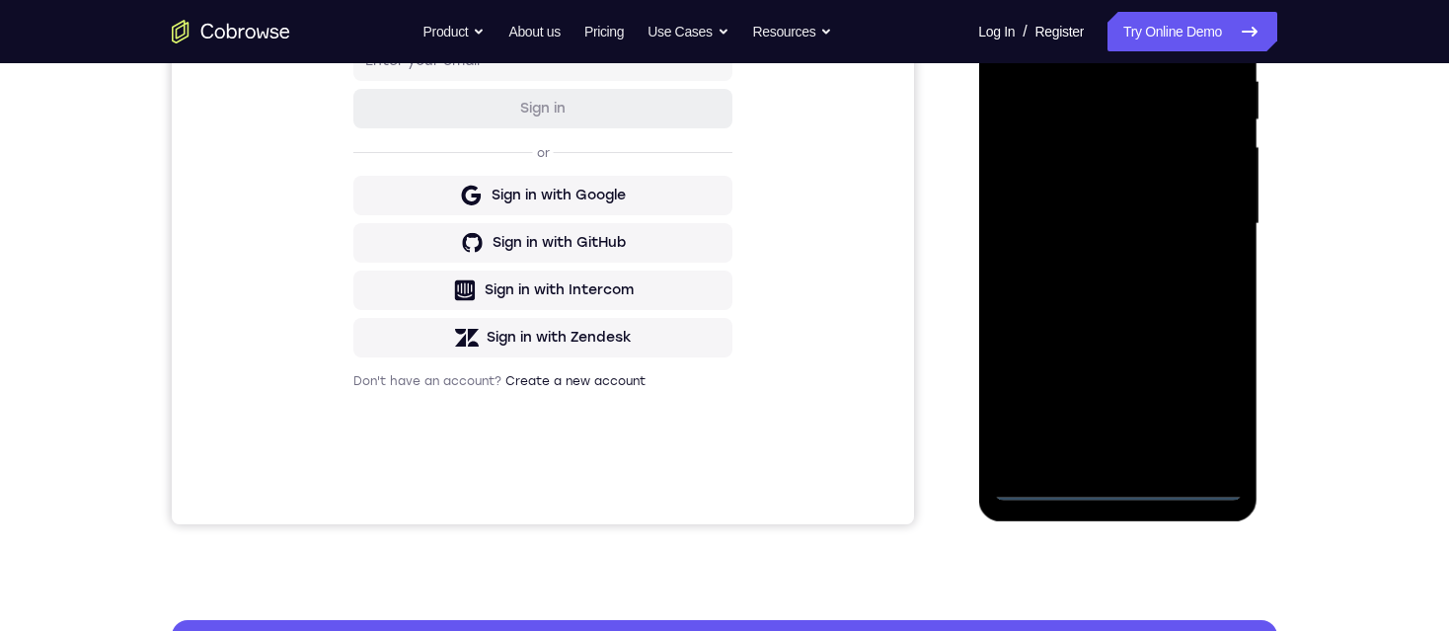
scroll to position [395, 0]
click at [1046, 483] on div at bounding box center [1117, 223] width 249 height 553
click at [1048, 487] on div at bounding box center [1117, 223] width 249 height 553
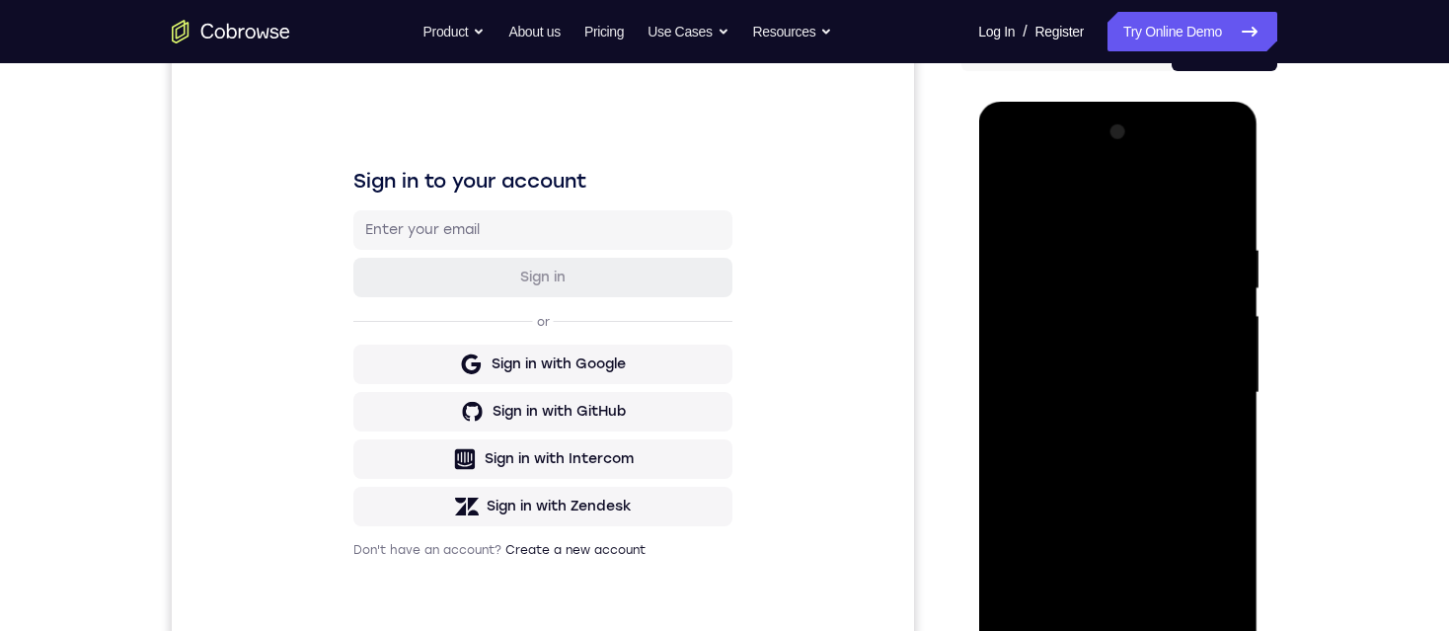
scroll to position [197, 0]
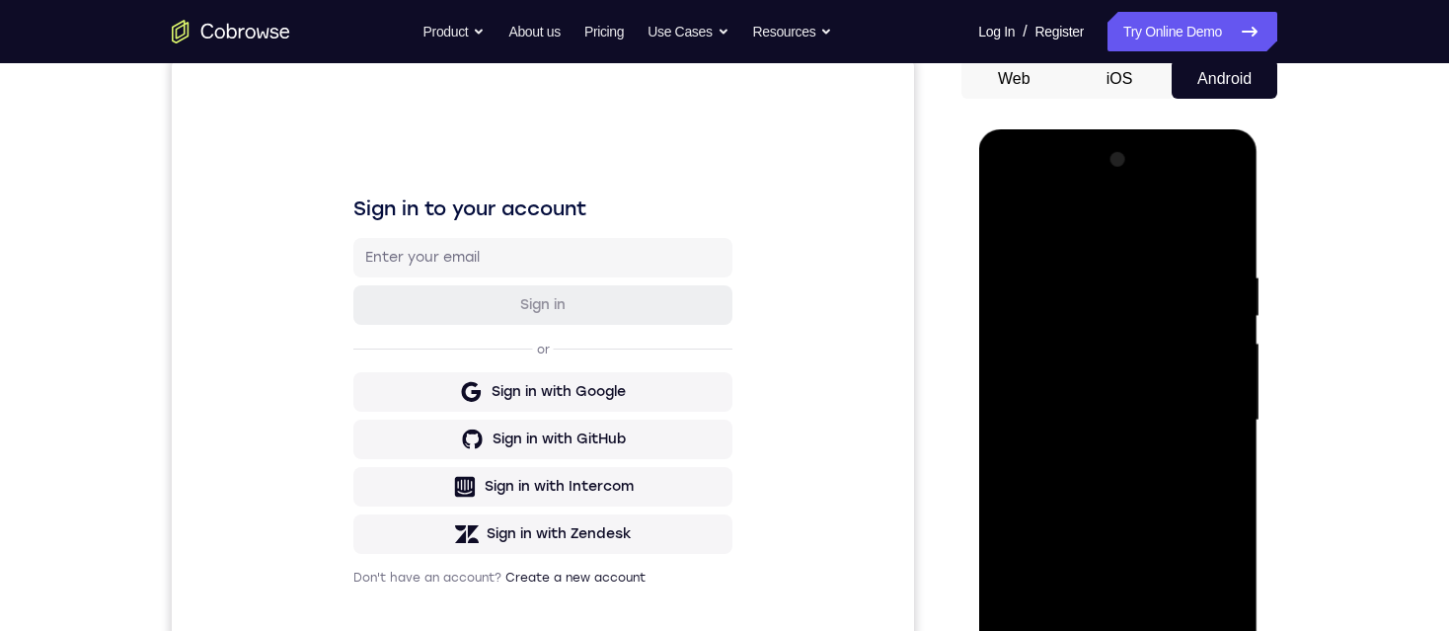
click at [1224, 177] on div at bounding box center [1117, 420] width 249 height 553
click at [1222, 184] on div at bounding box center [1117, 420] width 249 height 553
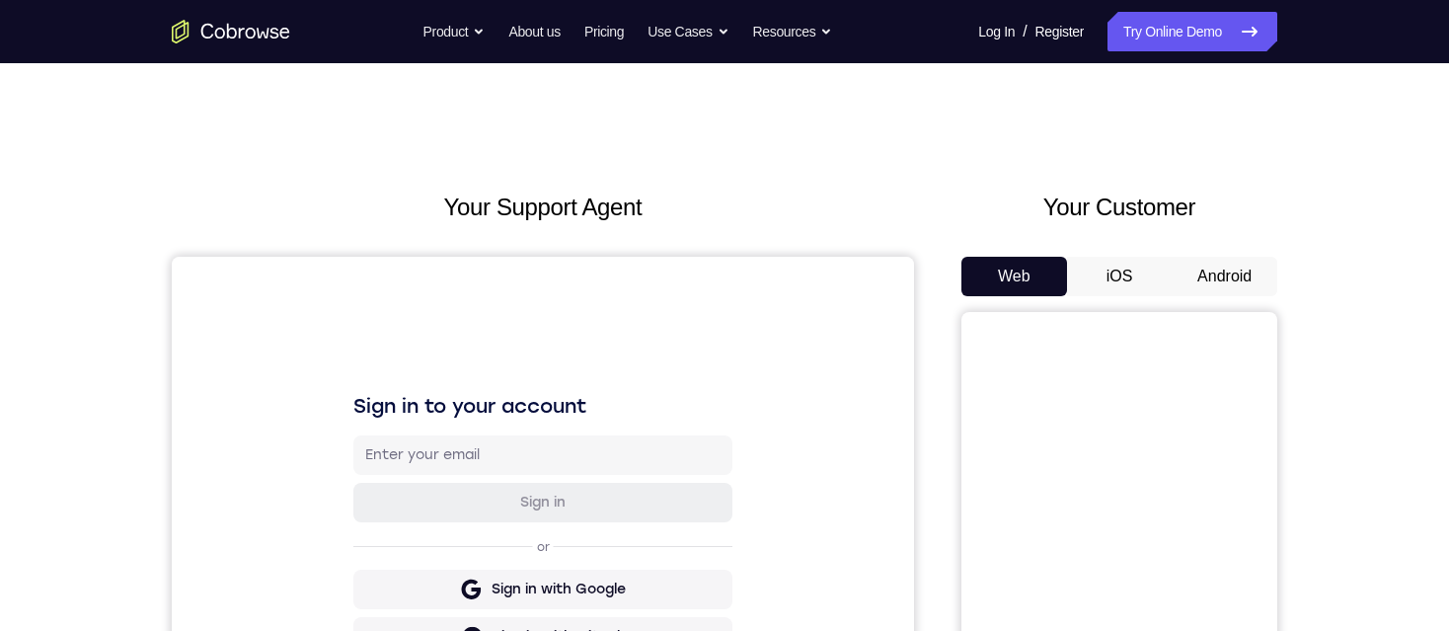
click at [1244, 272] on button "Android" at bounding box center [1225, 276] width 106 height 39
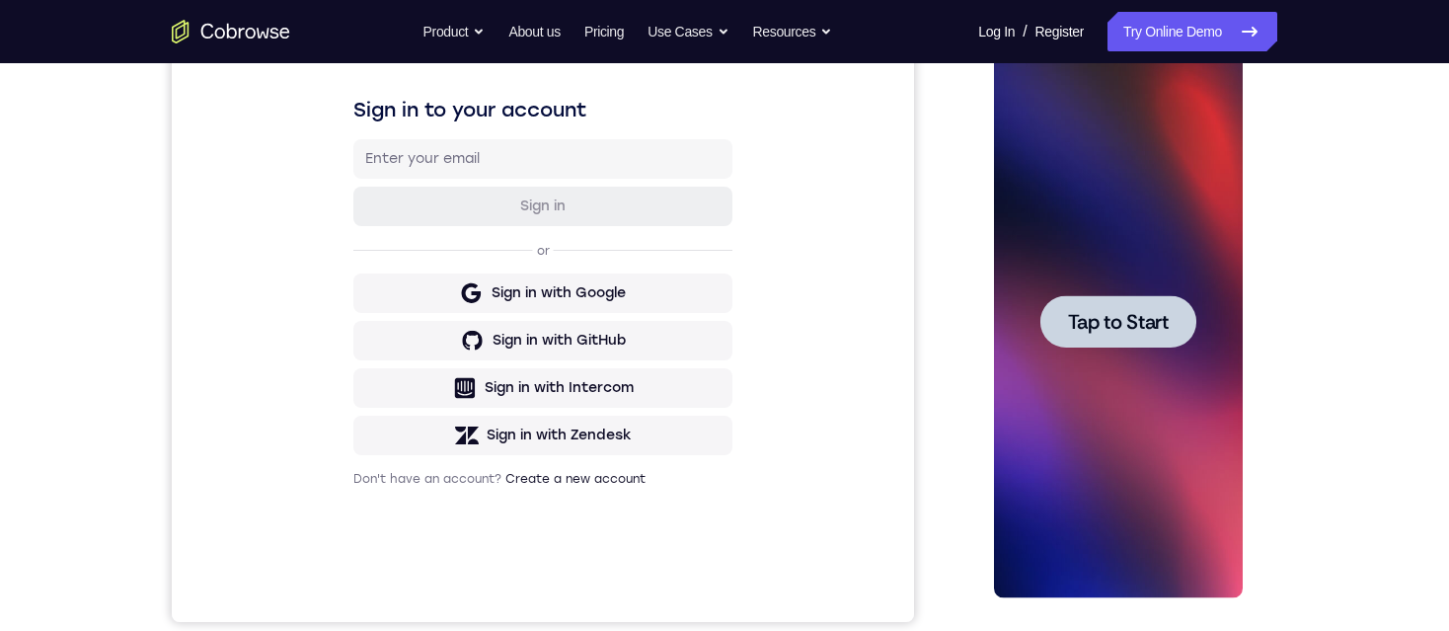
drag, startPoint x: 1100, startPoint y: 319, endPoint x: 1035, endPoint y: 214, distance: 123.2
click at [1100, 318] on span "Tap to Start" at bounding box center [1117, 322] width 101 height 20
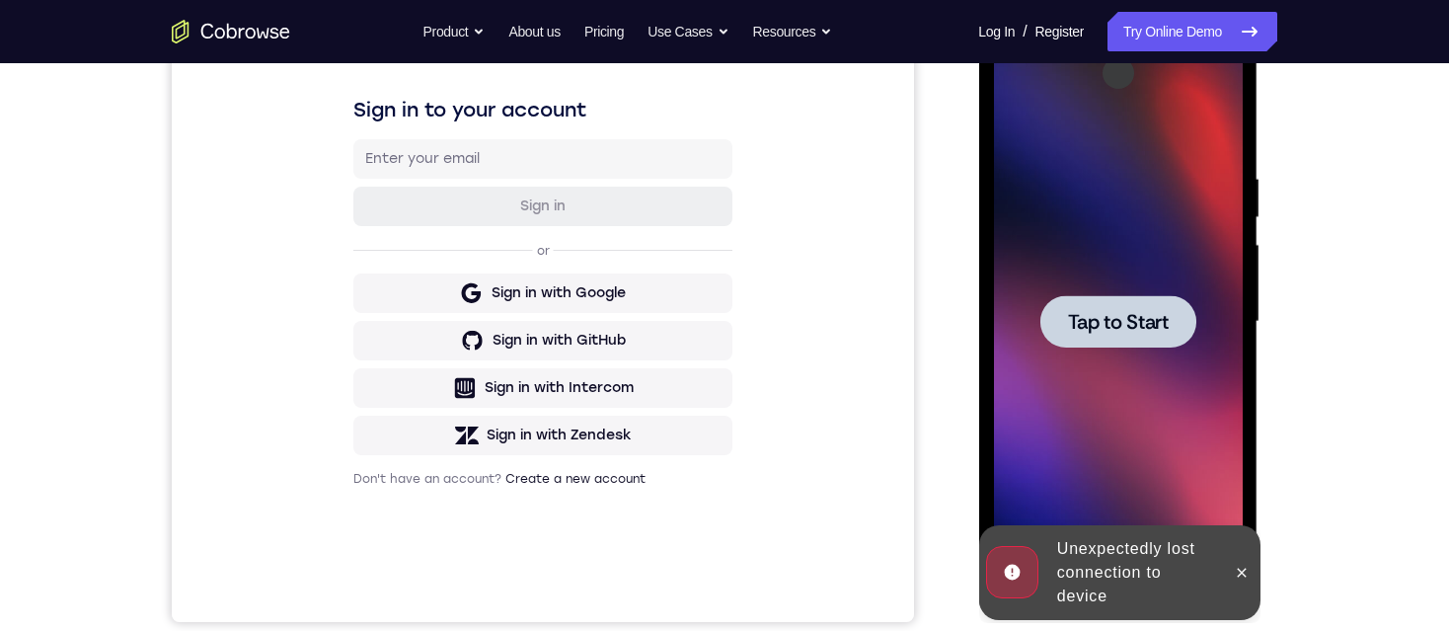
click at [1138, 327] on span "Tap to Start" at bounding box center [1117, 322] width 101 height 20
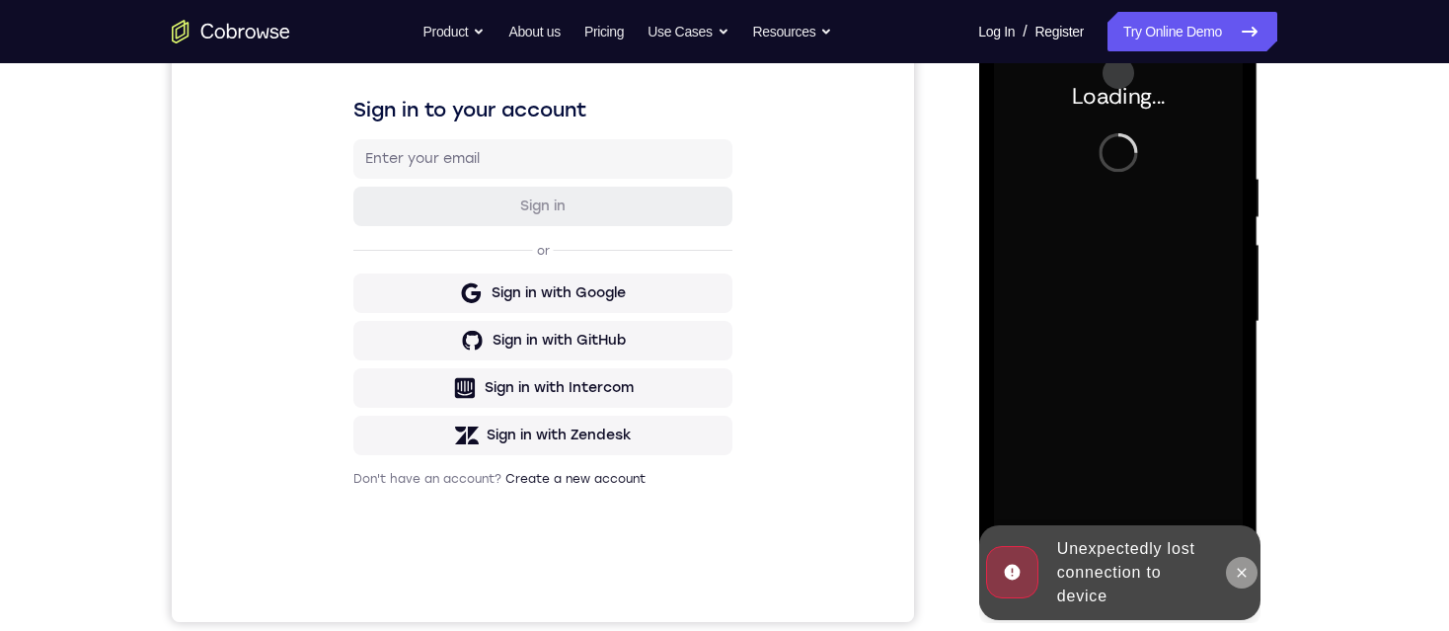
click at [1240, 566] on icon at bounding box center [1241, 573] width 16 height 16
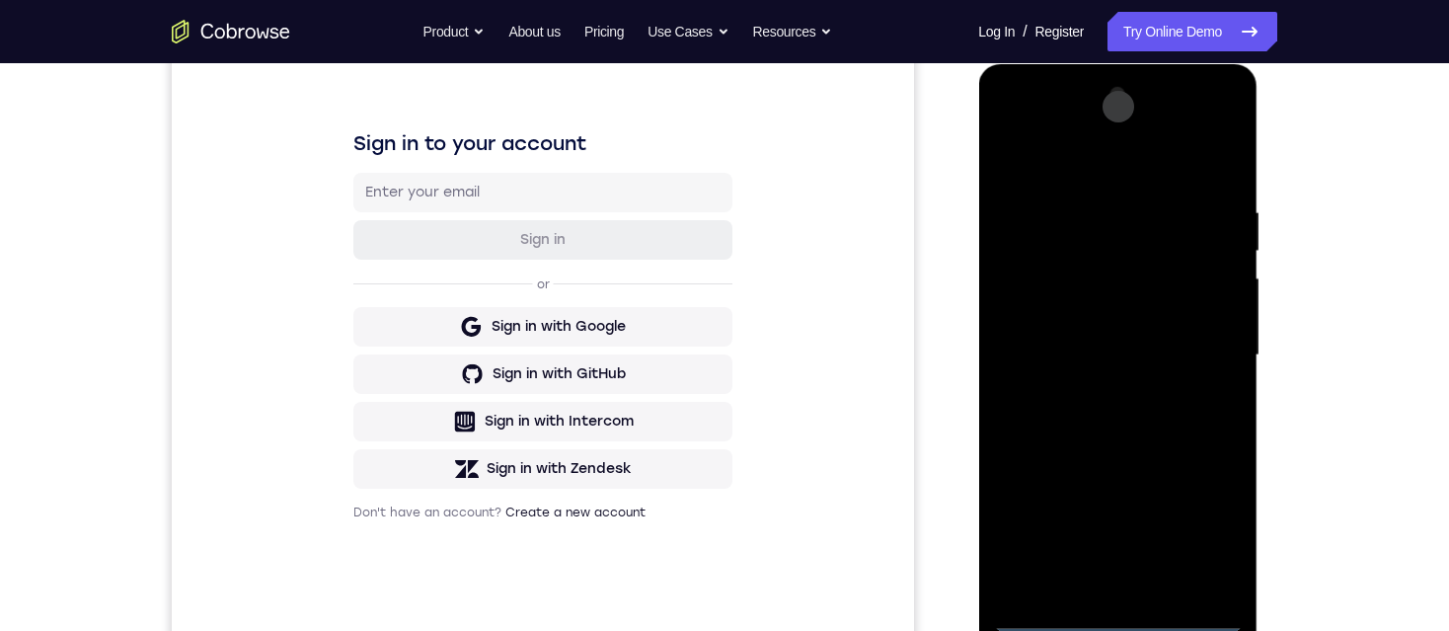
scroll to position [296, 0]
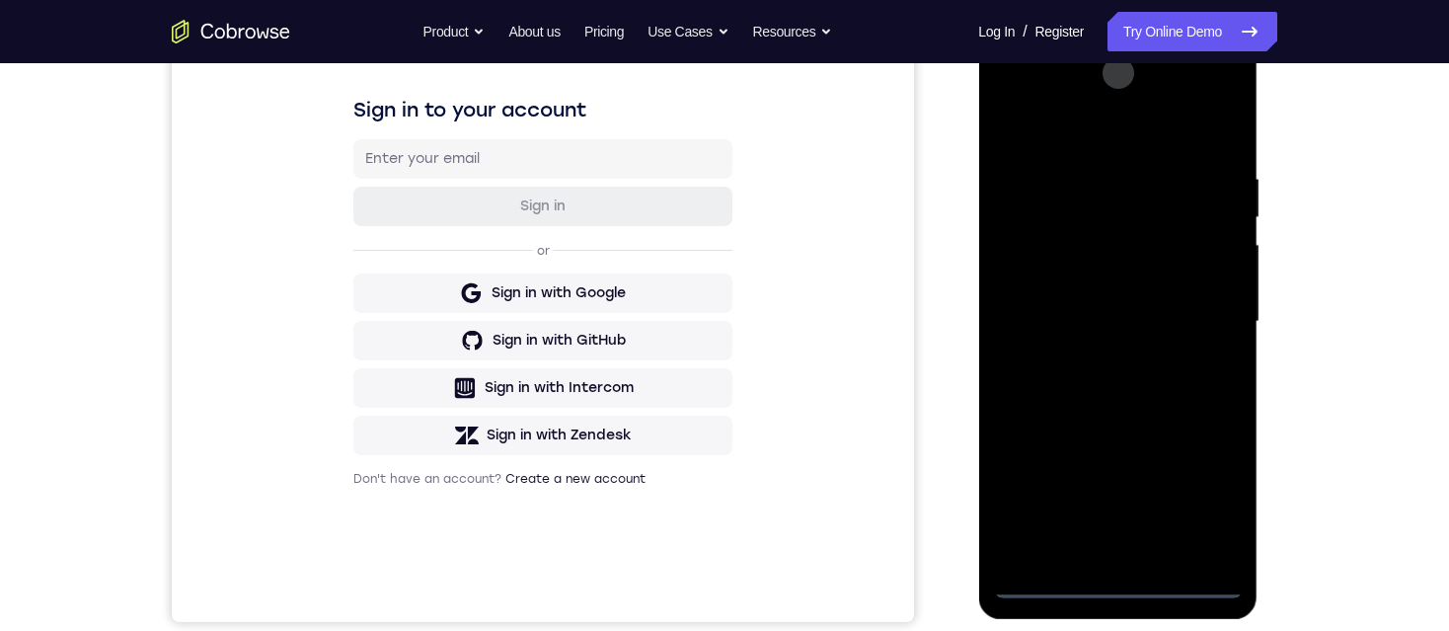
click at [1120, 581] on div at bounding box center [1117, 321] width 249 height 553
click at [1212, 515] on div at bounding box center [1117, 321] width 249 height 553
click at [1092, 134] on div at bounding box center [1117, 321] width 249 height 553
click at [1081, 214] on div at bounding box center [1117, 321] width 249 height 553
click at [1050, 230] on div at bounding box center [1117, 321] width 249 height 553
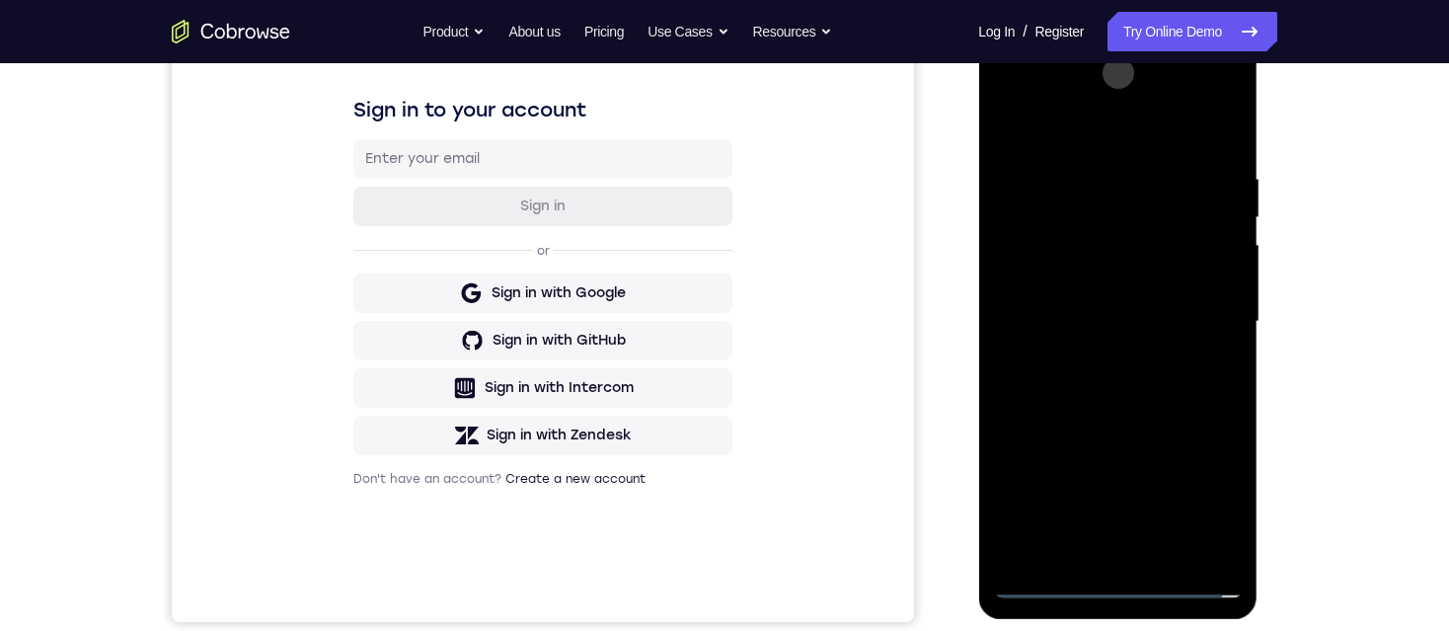
click at [1049, 274] on div at bounding box center [1117, 321] width 249 height 553
click at [1074, 424] on div at bounding box center [1117, 321] width 249 height 553
click at [1050, 581] on div at bounding box center [1117, 321] width 249 height 553
drag, startPoint x: 1096, startPoint y: 400, endPoint x: 1075, endPoint y: 281, distance: 120.2
click at [1075, 281] on div at bounding box center [1117, 321] width 249 height 553
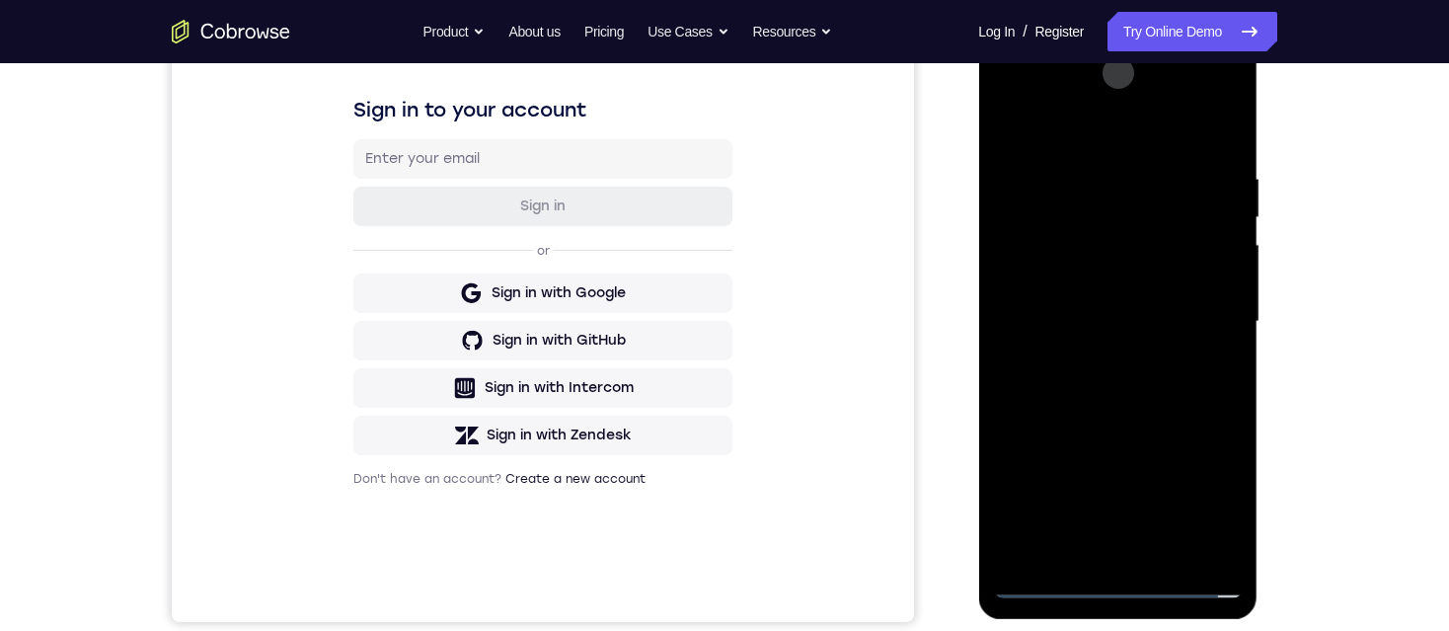
click at [1086, 456] on div at bounding box center [1117, 321] width 249 height 553
click at [1182, 506] on div at bounding box center [1117, 321] width 249 height 553
click at [1044, 576] on div at bounding box center [1117, 321] width 249 height 553
click at [1043, 581] on div at bounding box center [1117, 321] width 249 height 553
click at [1104, 295] on div at bounding box center [1117, 321] width 249 height 553
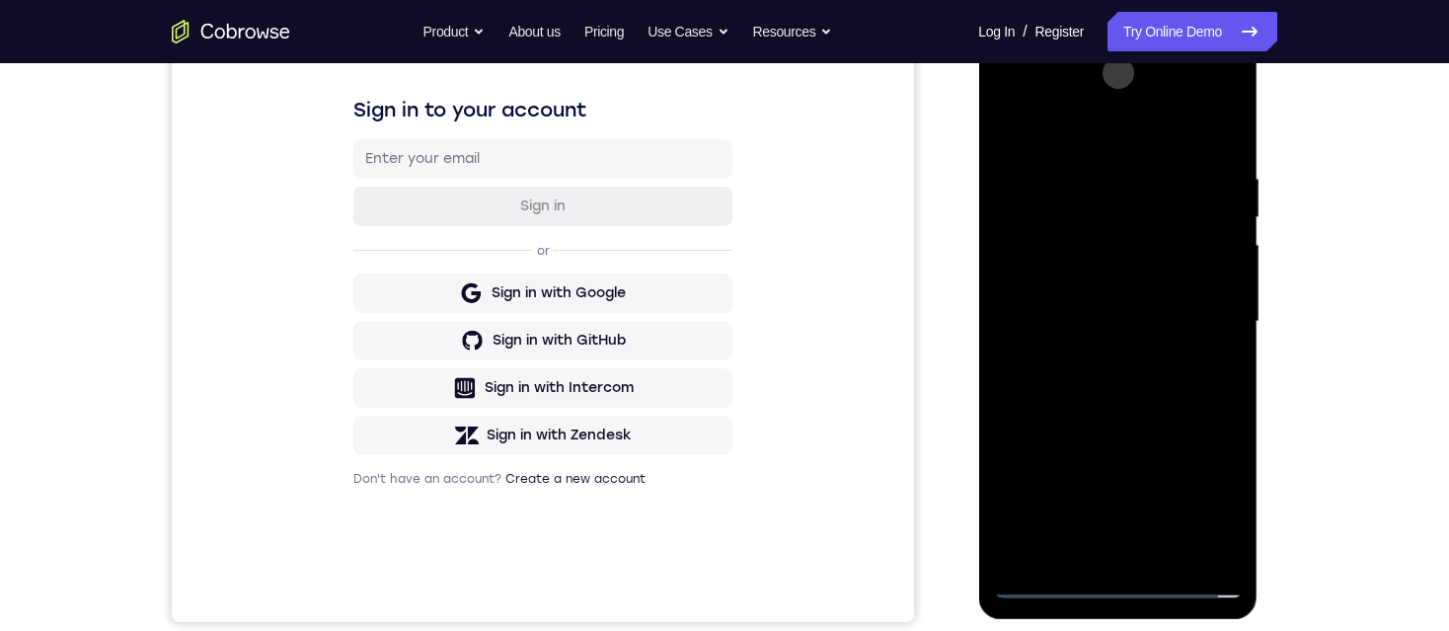
click at [1110, 580] on div at bounding box center [1117, 321] width 249 height 553
drag, startPoint x: 1105, startPoint y: 406, endPoint x: 1090, endPoint y: 230, distance: 176.4
click at [1090, 230] on div at bounding box center [1117, 321] width 249 height 553
click at [1142, 240] on div at bounding box center [1117, 321] width 249 height 553
click at [1104, 256] on div at bounding box center [1117, 321] width 249 height 553
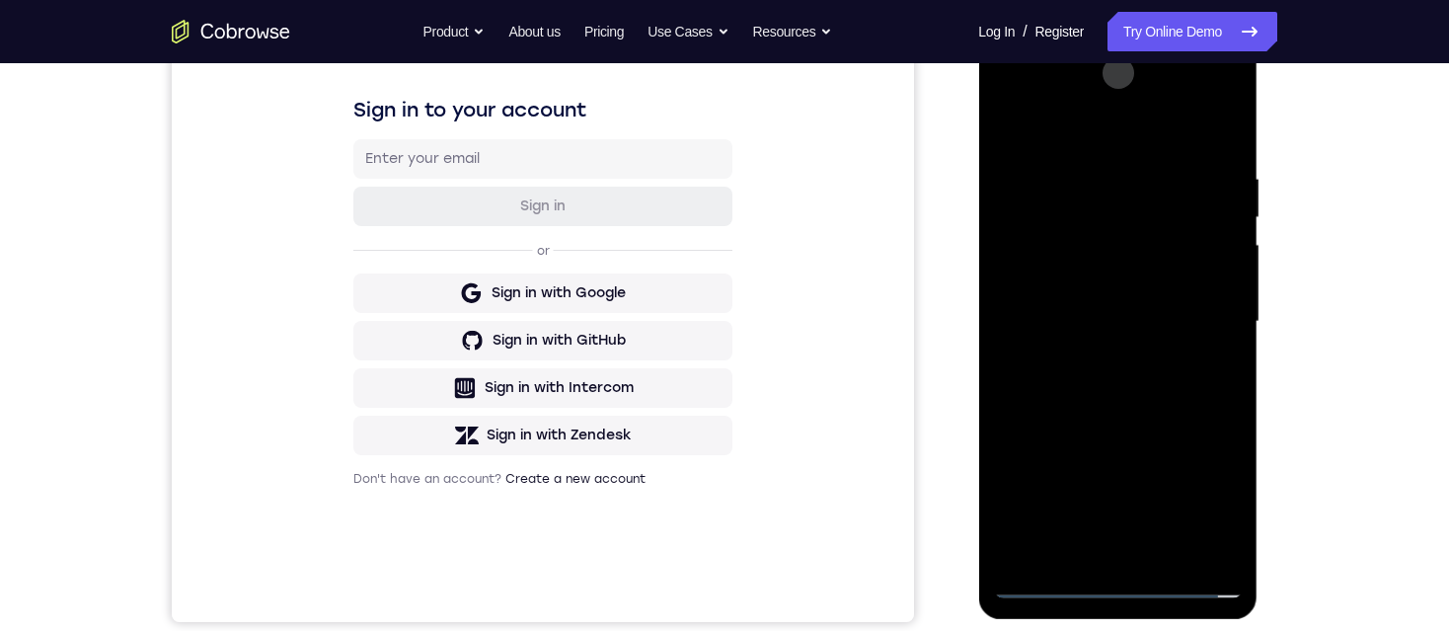
click at [1062, 169] on div at bounding box center [1117, 321] width 249 height 553
click at [1015, 198] on div at bounding box center [1117, 321] width 249 height 553
click at [1190, 238] on div at bounding box center [1117, 321] width 249 height 553
click at [1206, 538] on div at bounding box center [1117, 321] width 249 height 553
click at [1202, 540] on div at bounding box center [1117, 321] width 249 height 553
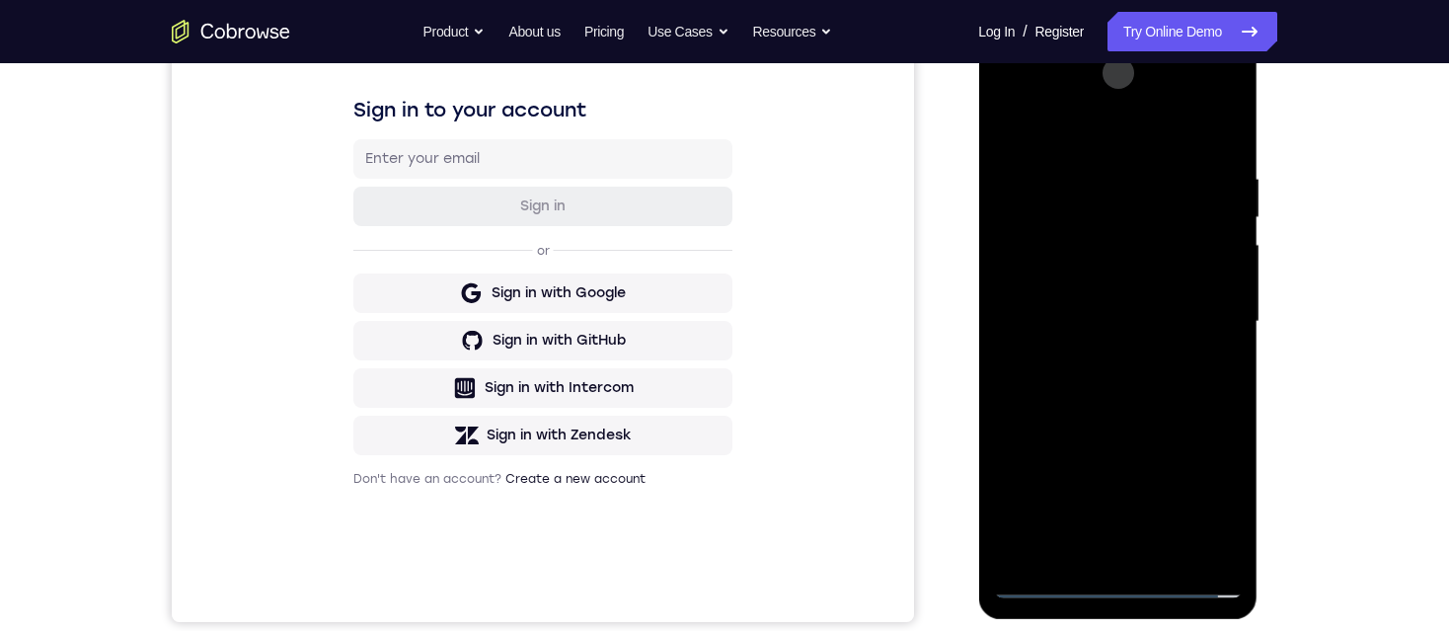
click at [1200, 496] on div at bounding box center [1117, 321] width 249 height 553
click at [1108, 463] on div at bounding box center [1117, 321] width 249 height 553
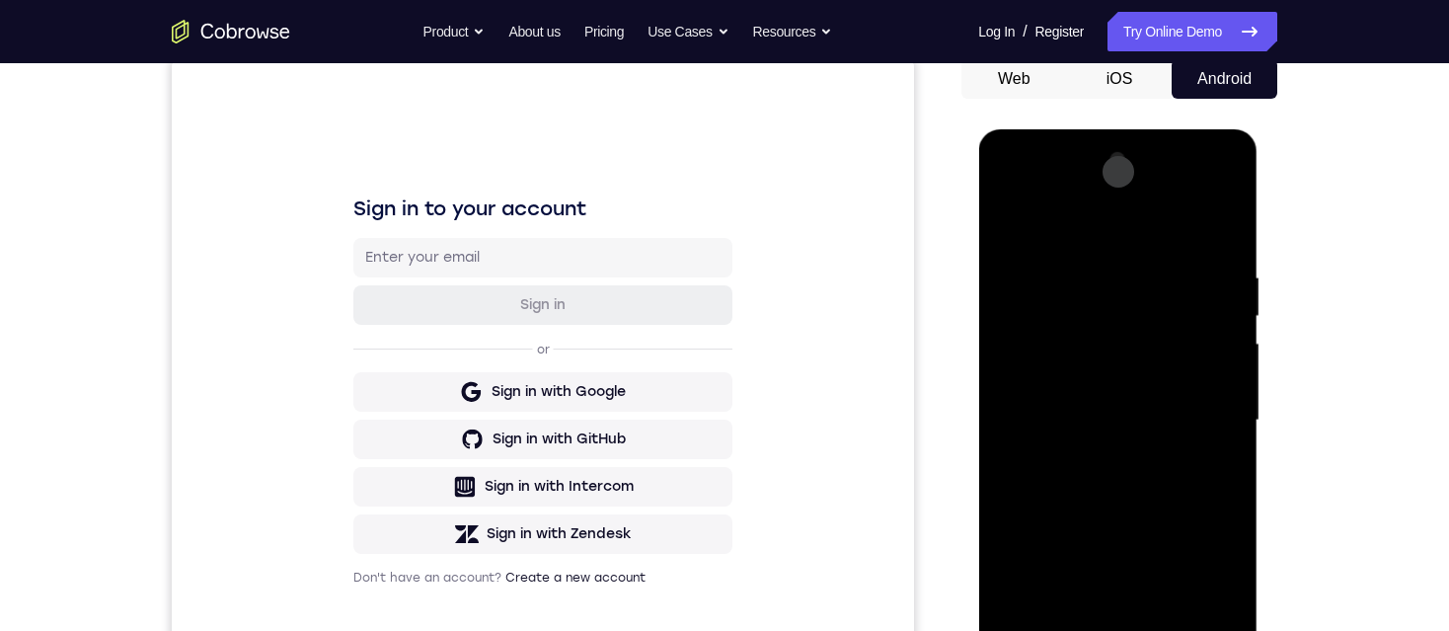
click at [1153, 218] on div at bounding box center [1117, 420] width 249 height 553
click at [1155, 215] on div at bounding box center [1117, 420] width 249 height 553
click at [1145, 215] on div at bounding box center [1117, 420] width 249 height 553
click at [1086, 215] on div at bounding box center [1117, 420] width 249 height 553
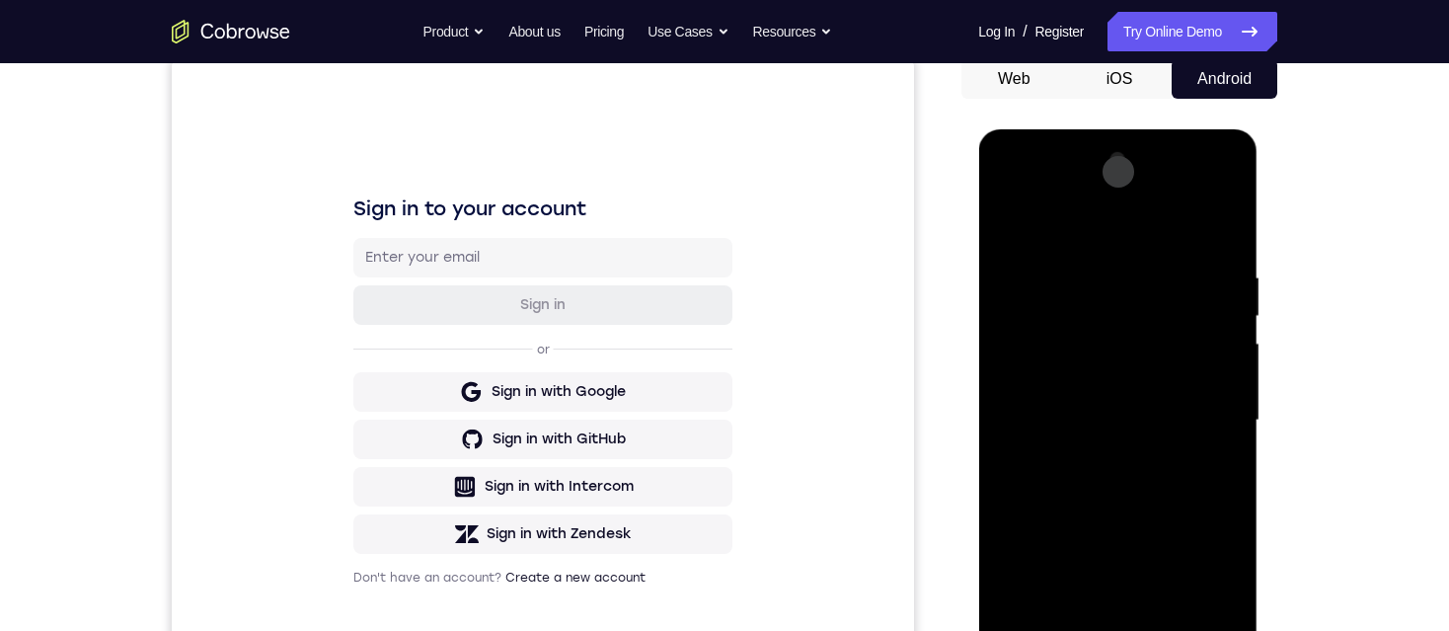
click at [1086, 215] on div at bounding box center [1117, 420] width 249 height 553
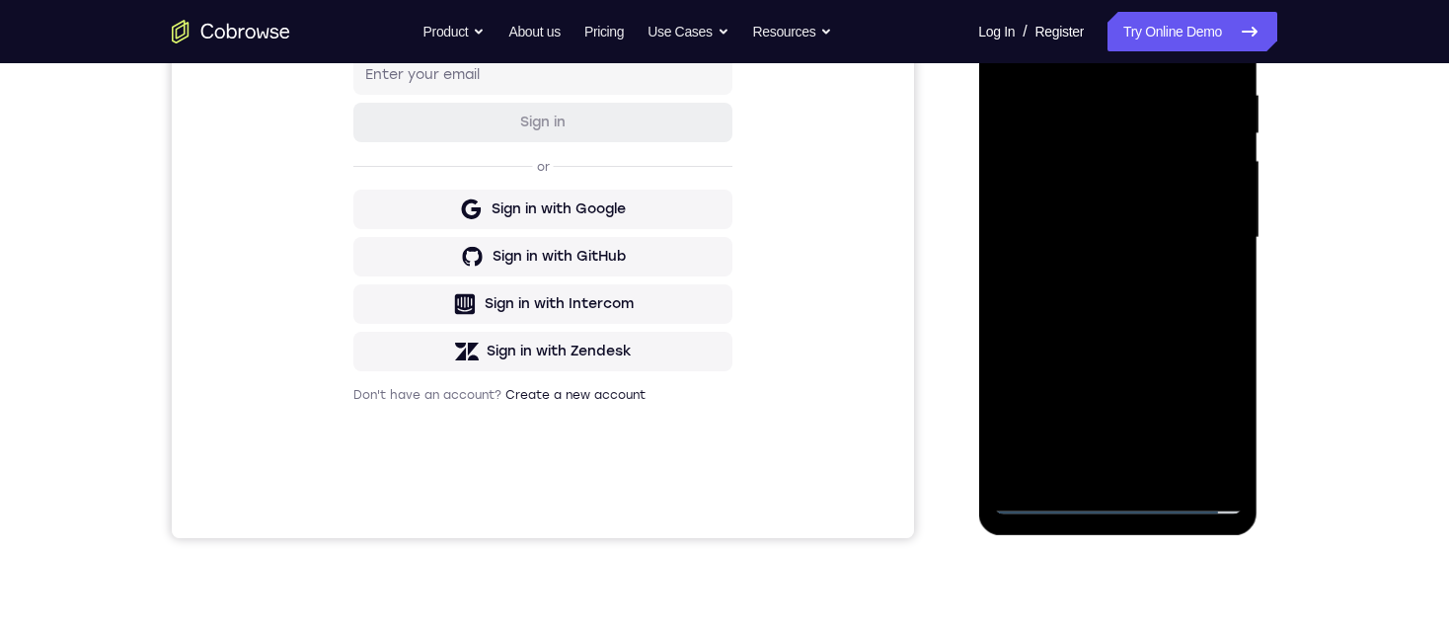
scroll to position [395, 0]
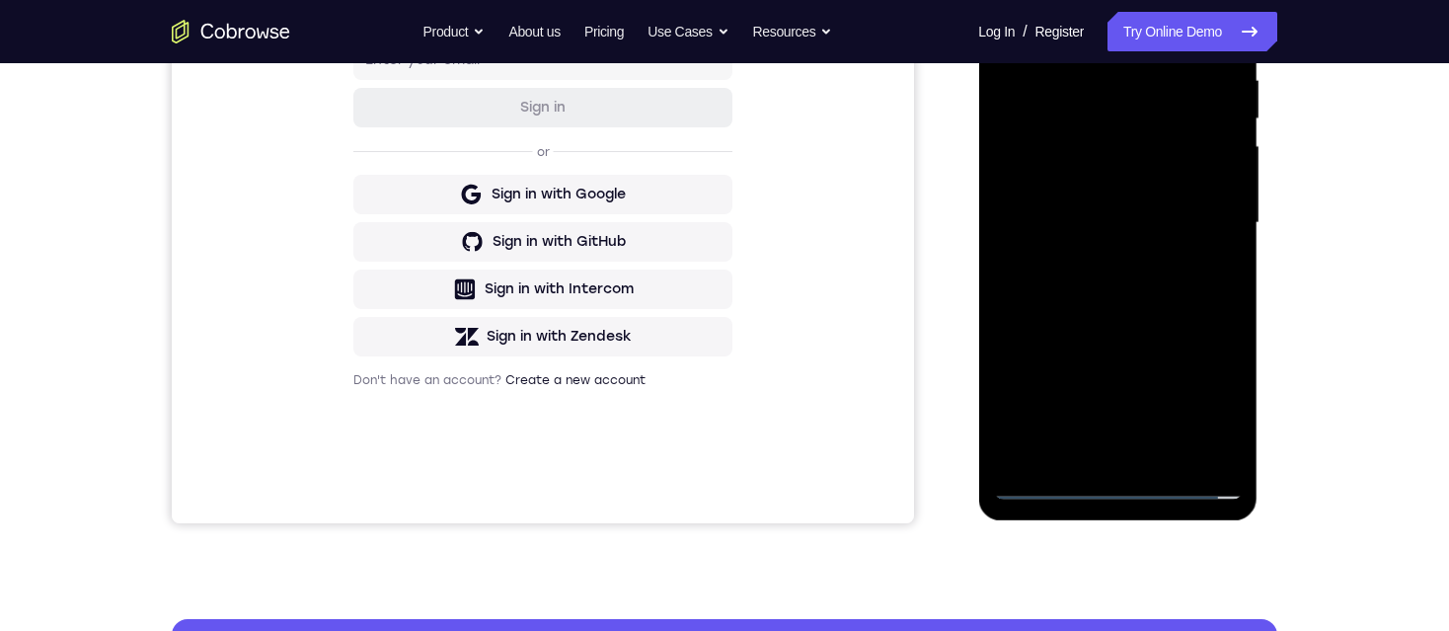
click at [1115, 489] on div at bounding box center [1117, 223] width 249 height 553
click at [1115, 483] on div at bounding box center [1117, 223] width 249 height 553
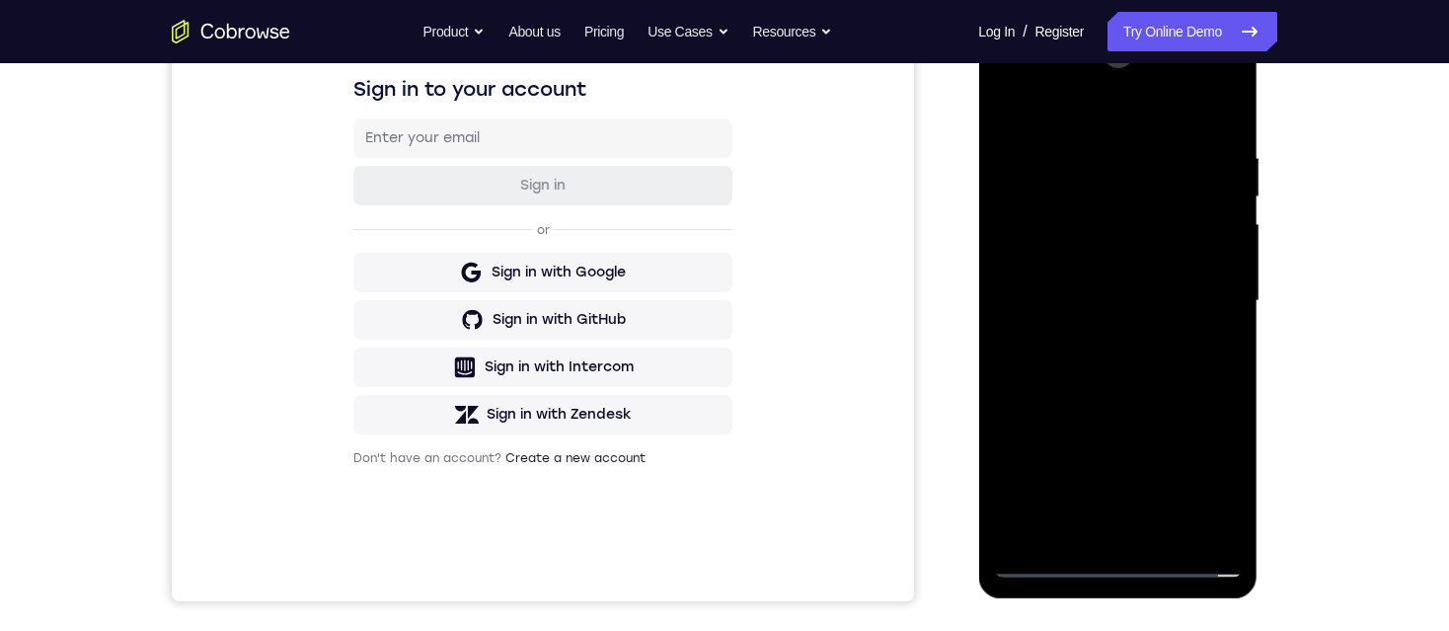
scroll to position [296, 0]
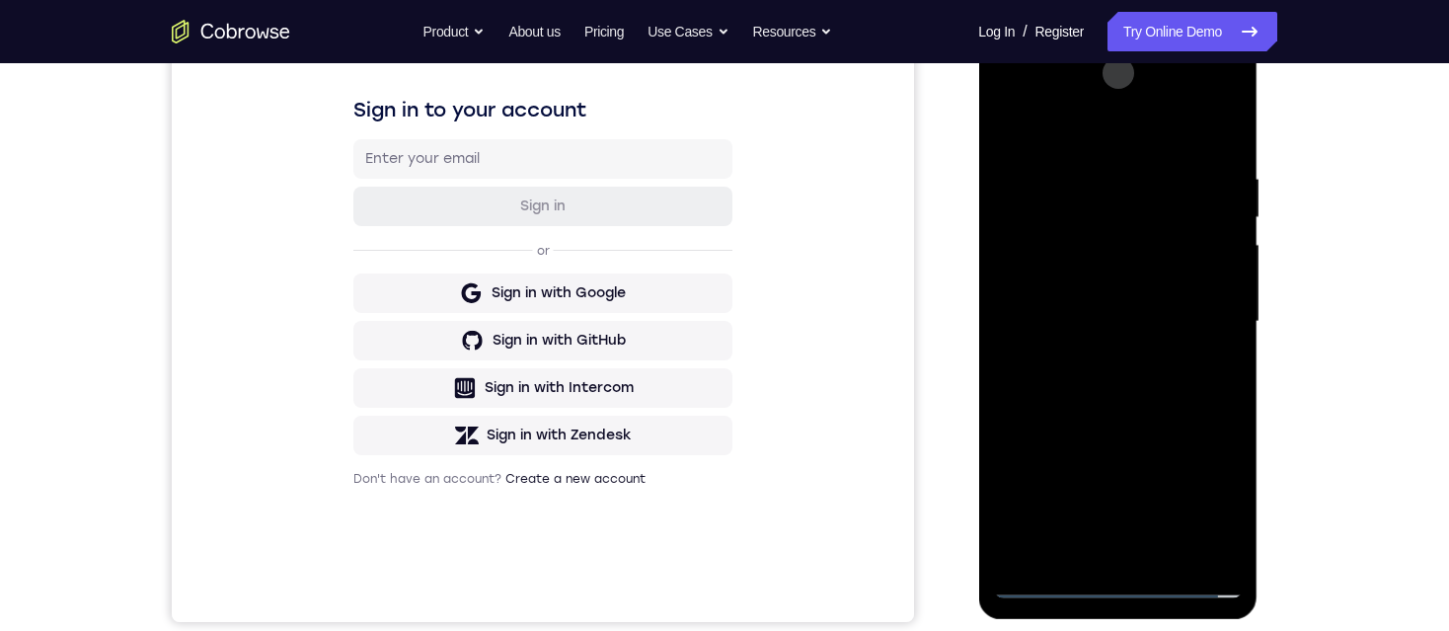
click at [1203, 493] on div at bounding box center [1117, 321] width 249 height 553
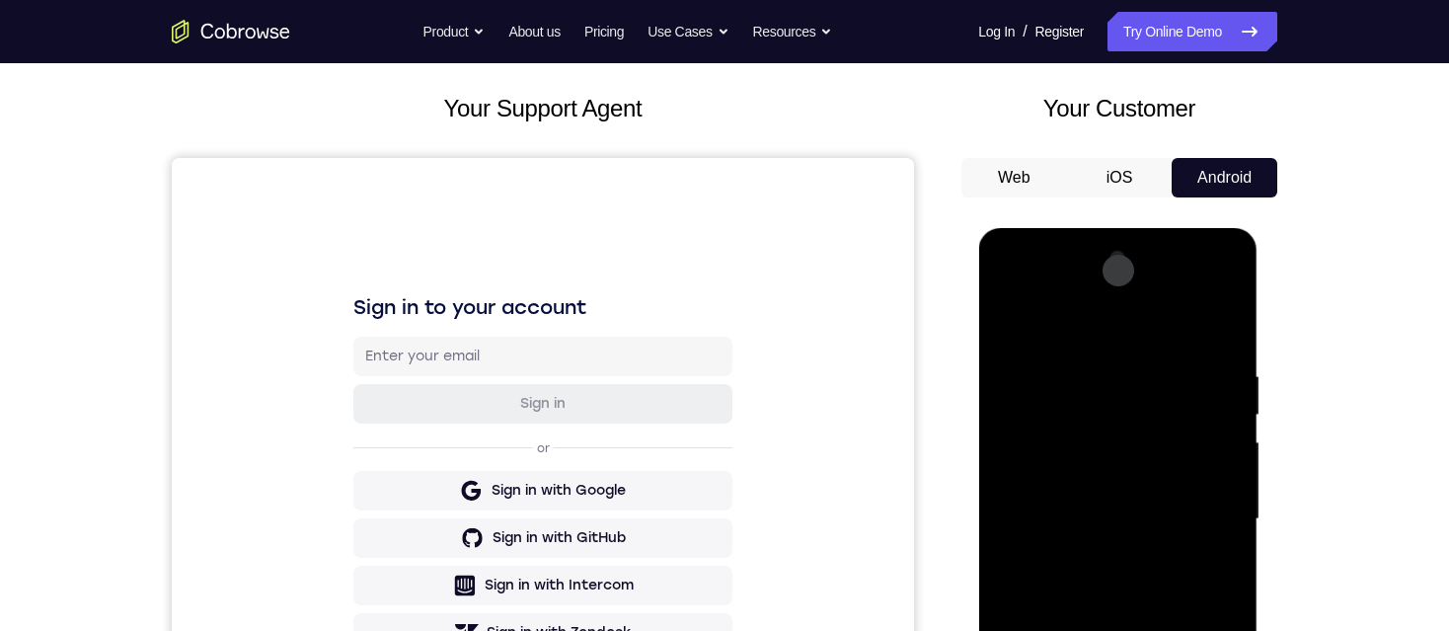
click at [1200, 286] on div at bounding box center [1117, 519] width 249 height 553
click at [1081, 328] on div at bounding box center [1117, 519] width 249 height 553
click at [1078, 384] on div at bounding box center [1117, 519] width 249 height 553
